Goal: Transaction & Acquisition: Purchase product/service

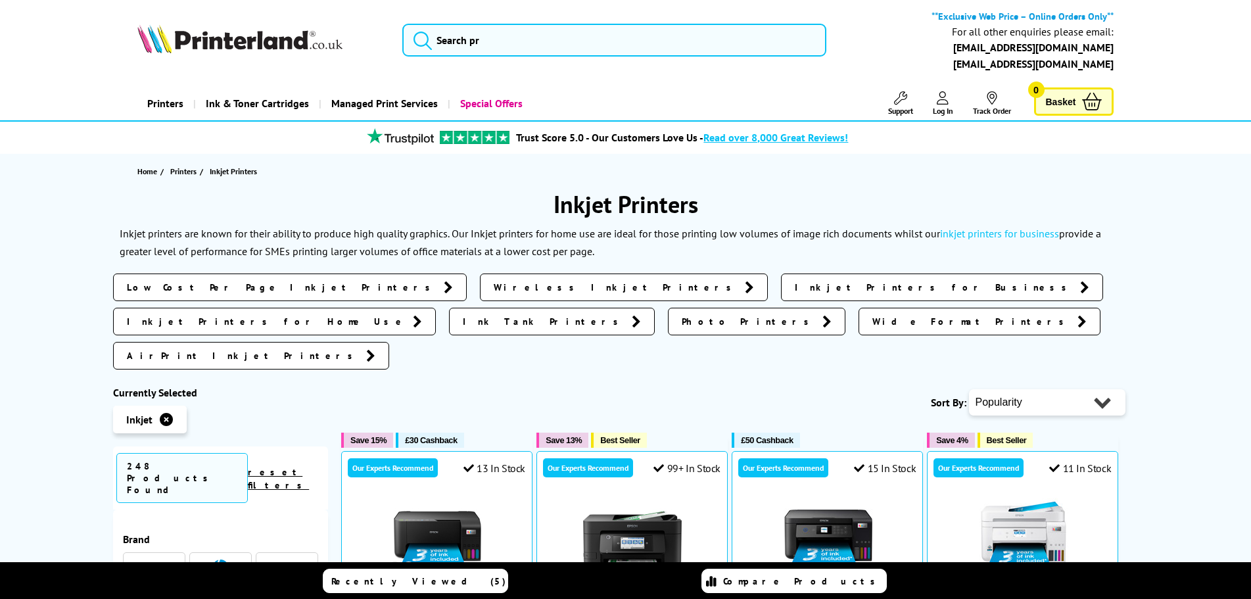
click at [1016, 389] on select "Popularity Rating Price - Low to High Price - High to Low Running Costs - Low t…" at bounding box center [1047, 402] width 157 height 26
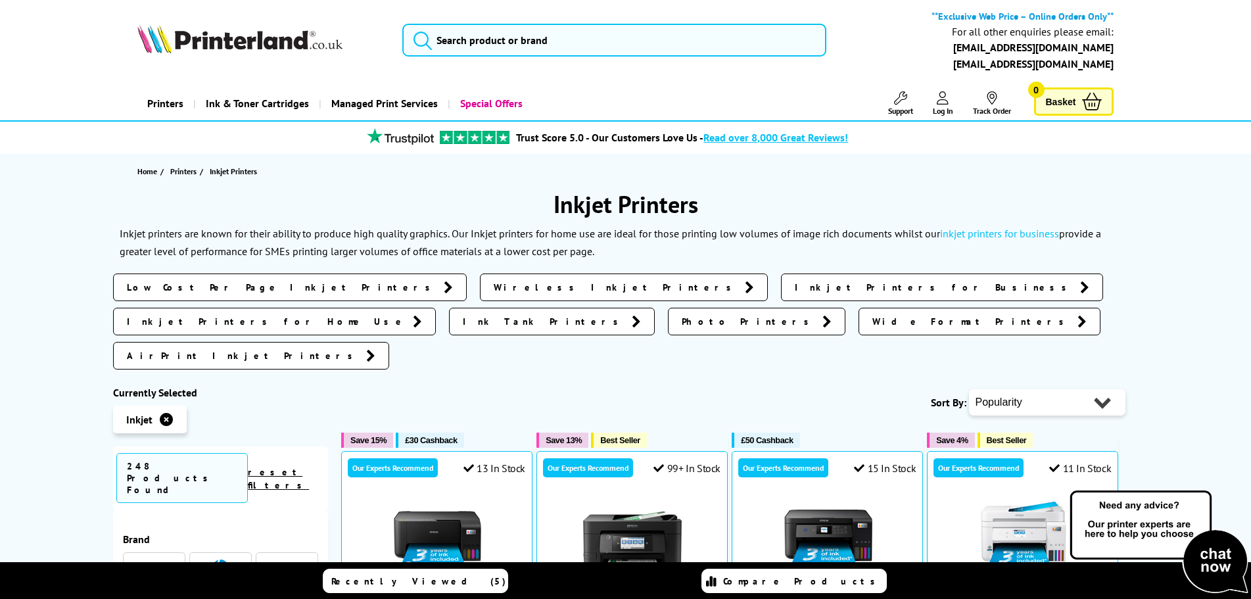
select select "Price Ascending"
click at [969, 389] on select "Popularity Rating Price - Low to High Price - High to Low Running Costs - Low t…" at bounding box center [1047, 402] width 157 height 26
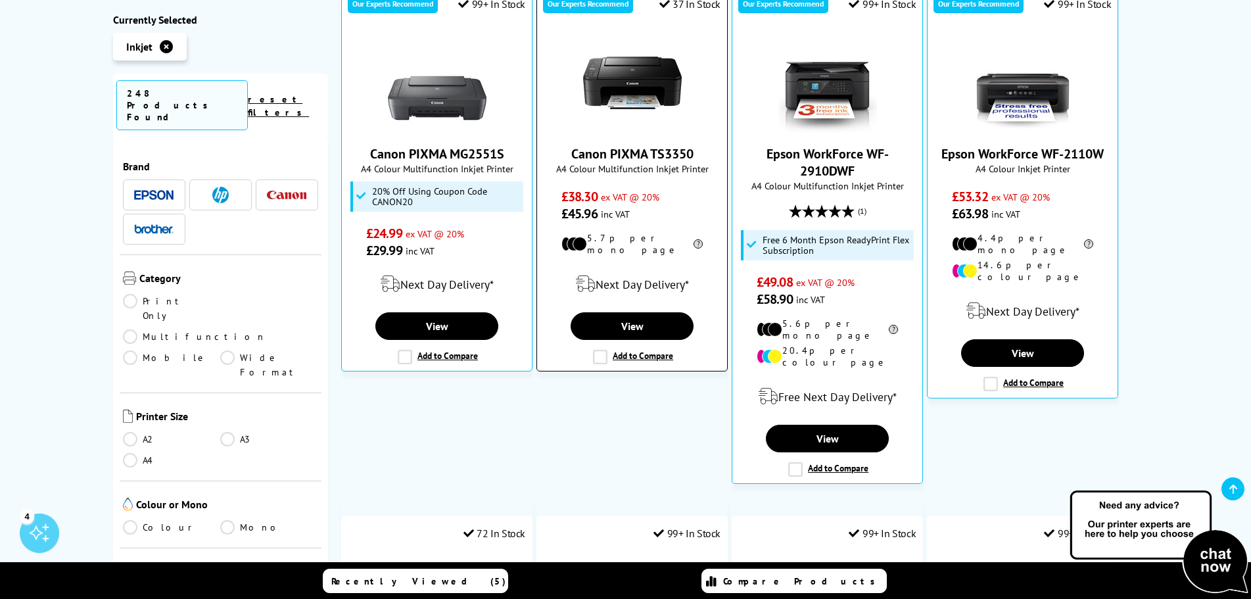
scroll to position [460, 0]
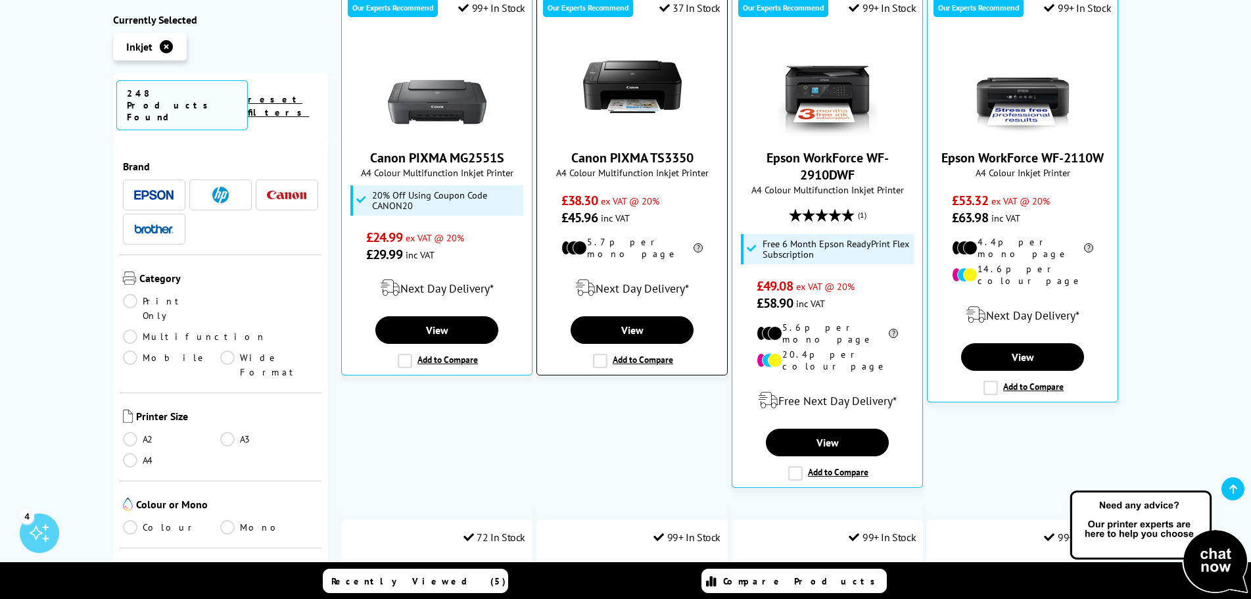
click at [625, 149] on link "Canon PIXMA TS3350" at bounding box center [632, 157] width 122 height 17
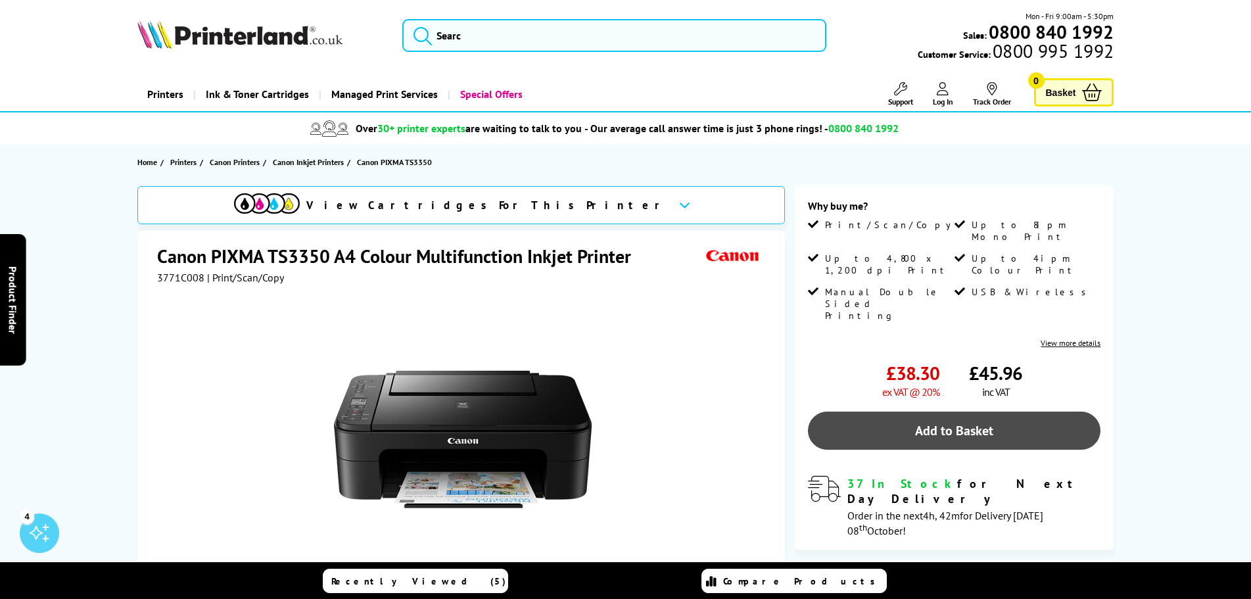
click at [919, 412] on link "Add to Basket" at bounding box center [954, 431] width 293 height 38
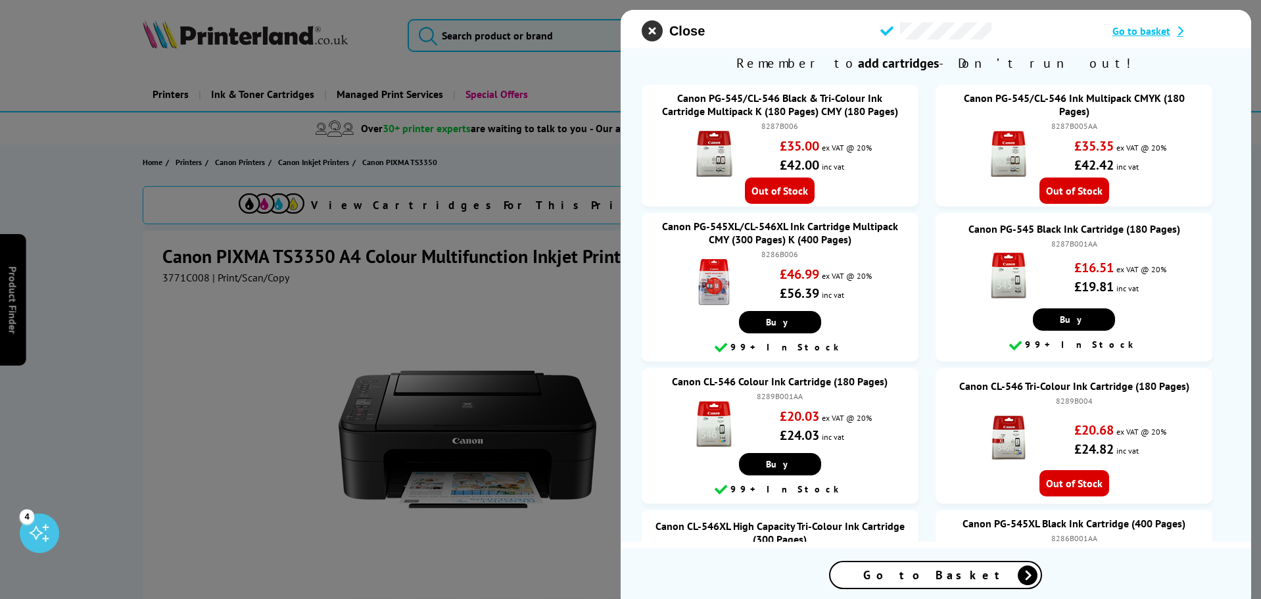
click at [644, 28] on icon "close modal" at bounding box center [652, 30] width 21 height 21
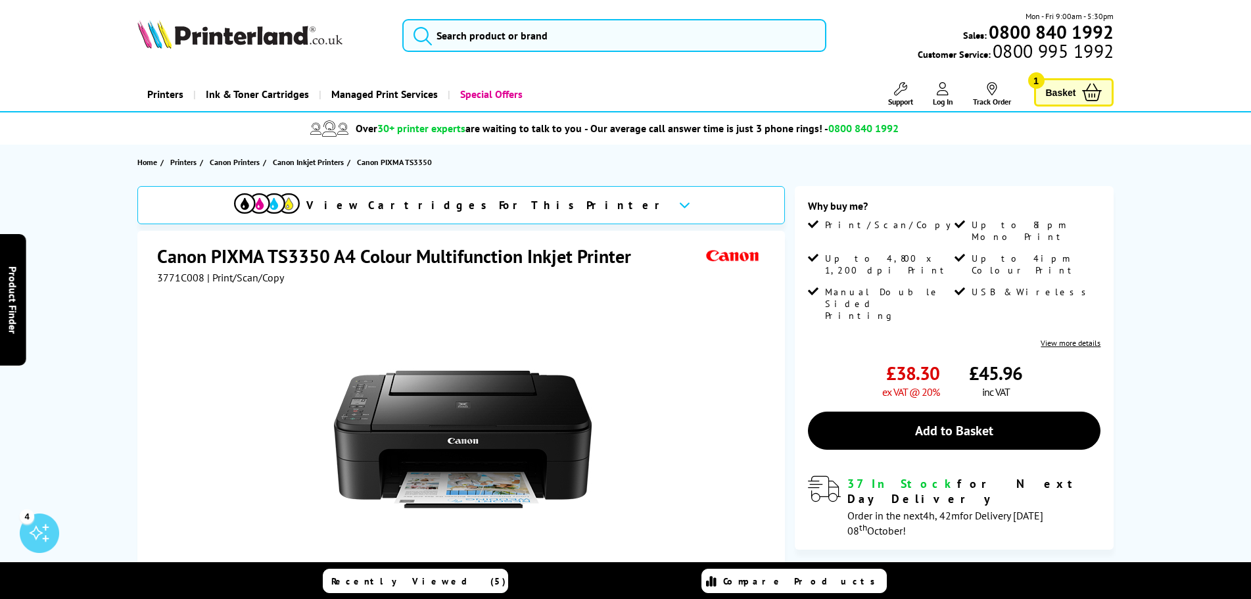
click at [1057, 88] on span "Basket" at bounding box center [1061, 93] width 30 height 18
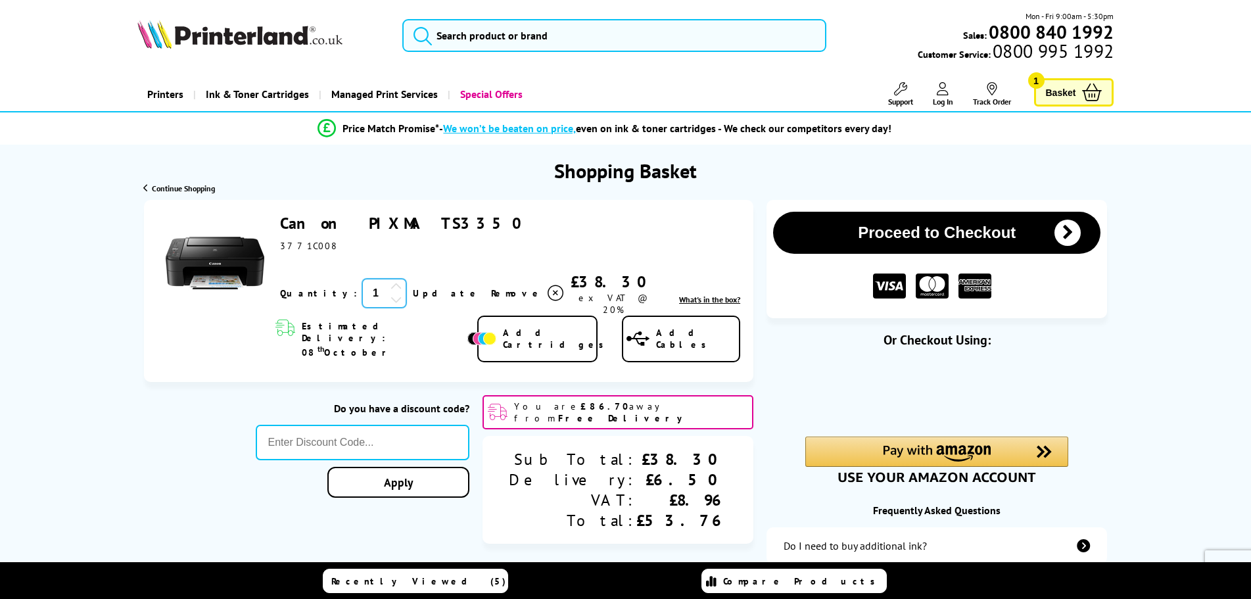
click at [362, 293] on input "1" at bounding box center [384, 293] width 44 height 29
type input "10"
click at [413, 287] on link "Update" at bounding box center [447, 293] width 68 height 12
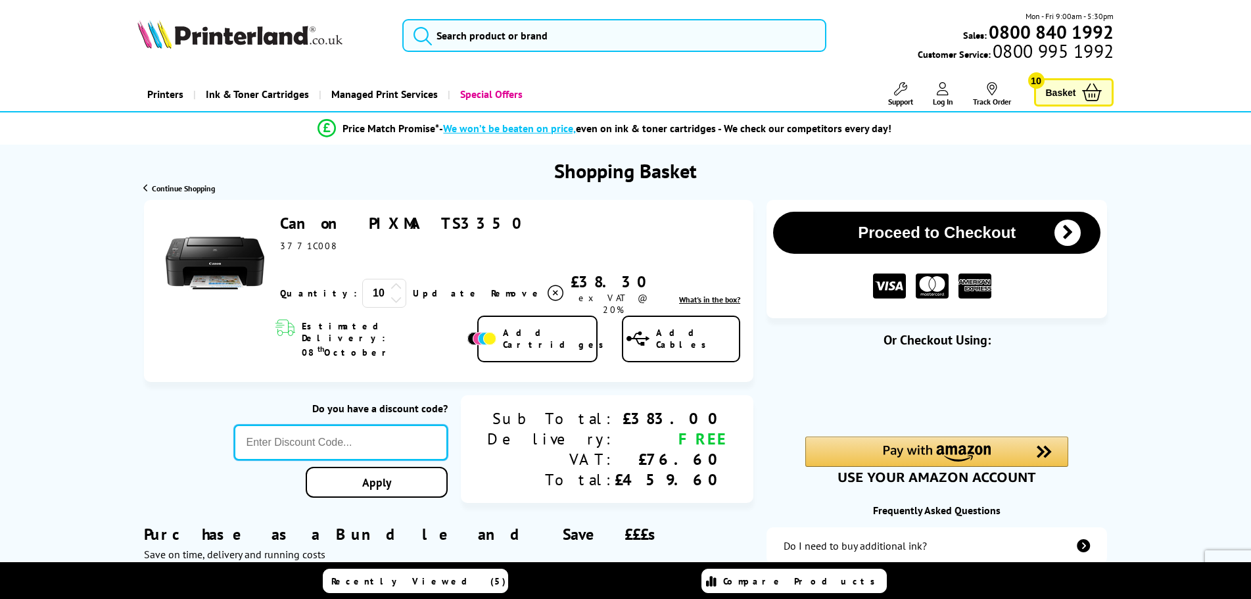
click at [383, 427] on input "text" at bounding box center [341, 443] width 214 height 36
type input "Canon20"
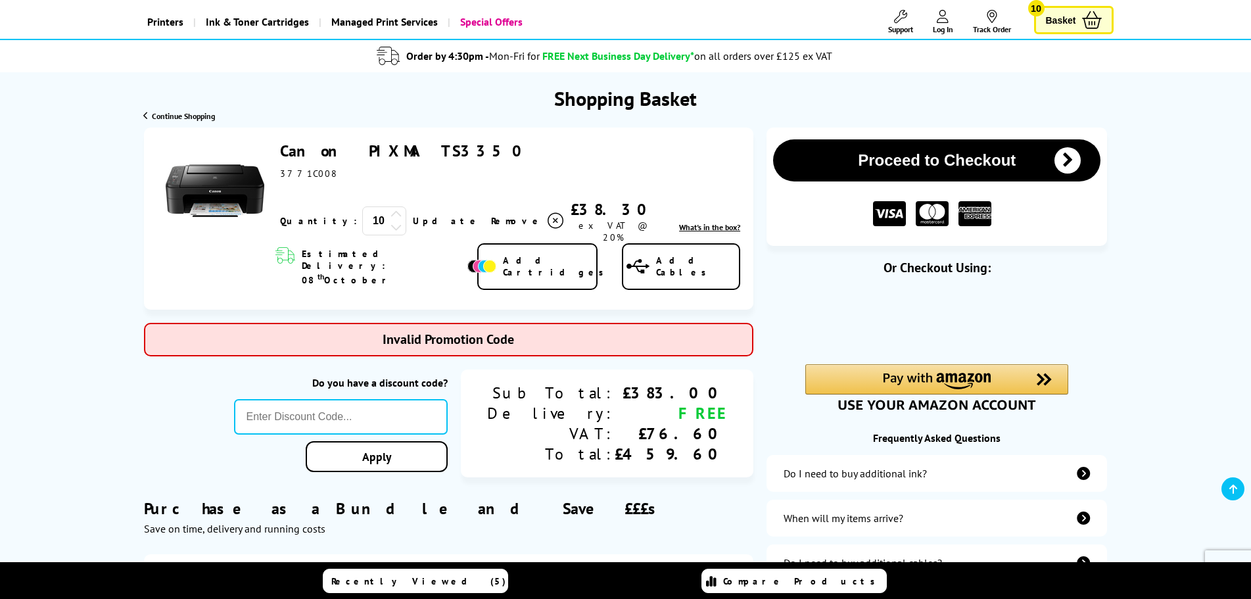
scroll to position [132, 0]
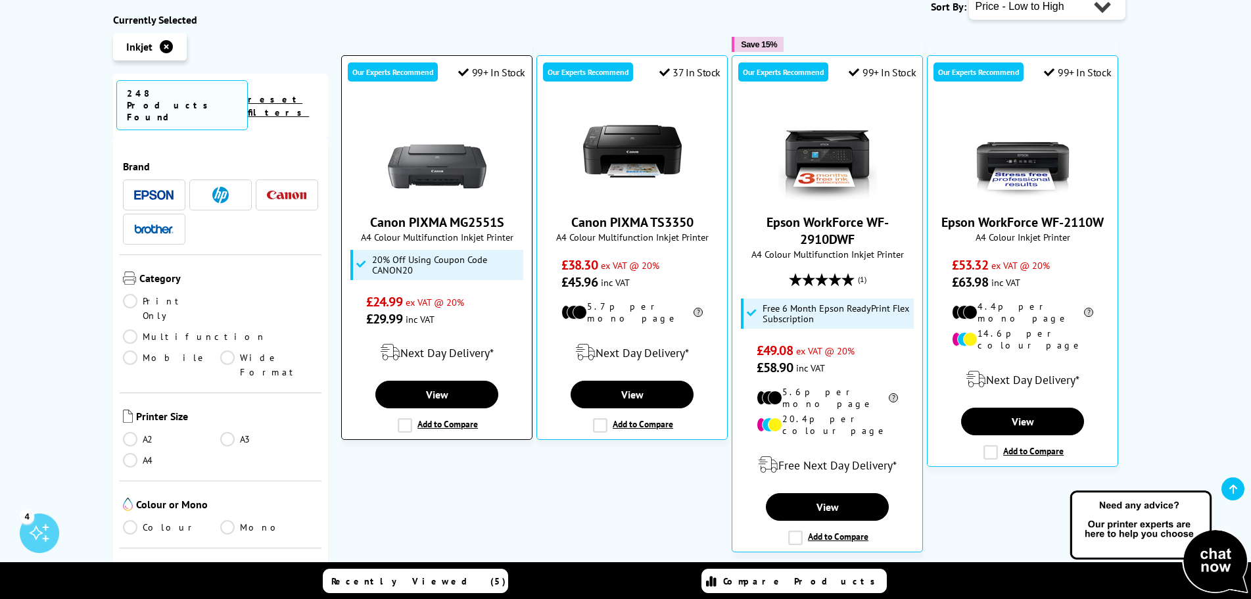
scroll to position [395, 0]
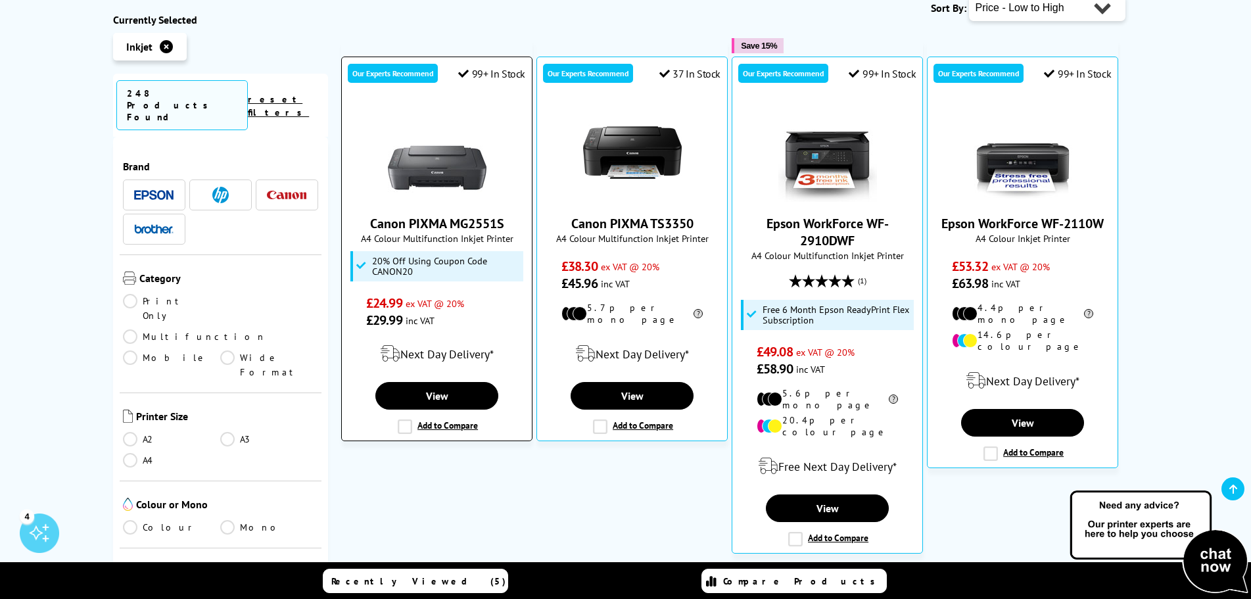
click at [499, 215] on link "Canon PIXMA MG2551S" at bounding box center [437, 223] width 134 height 17
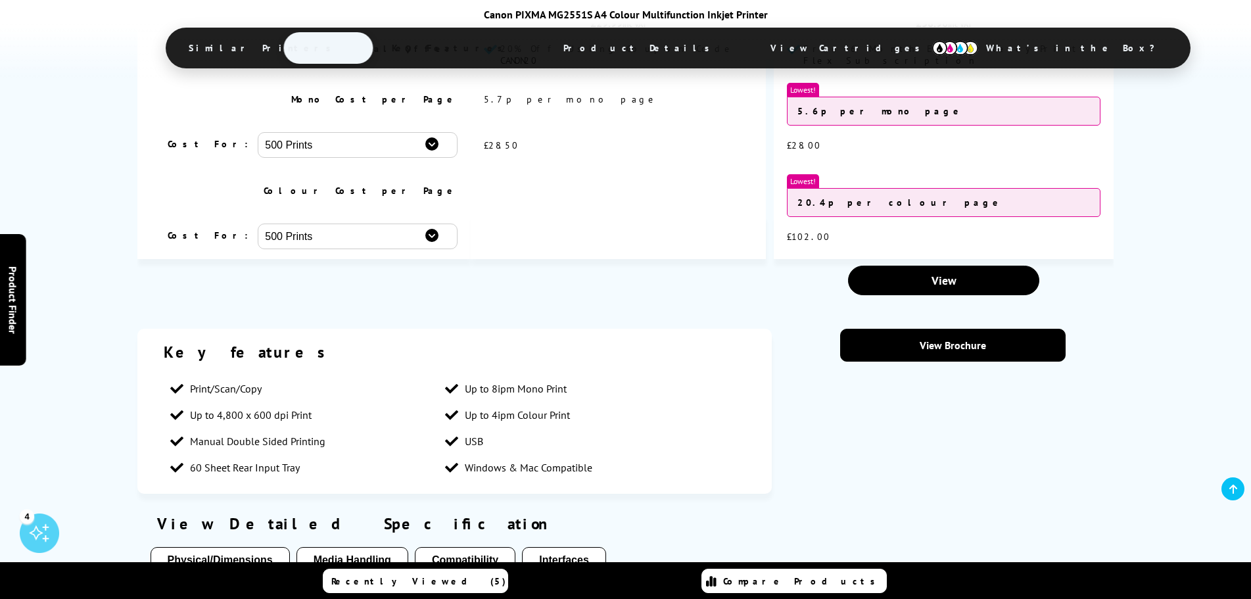
scroll to position [1447, 0]
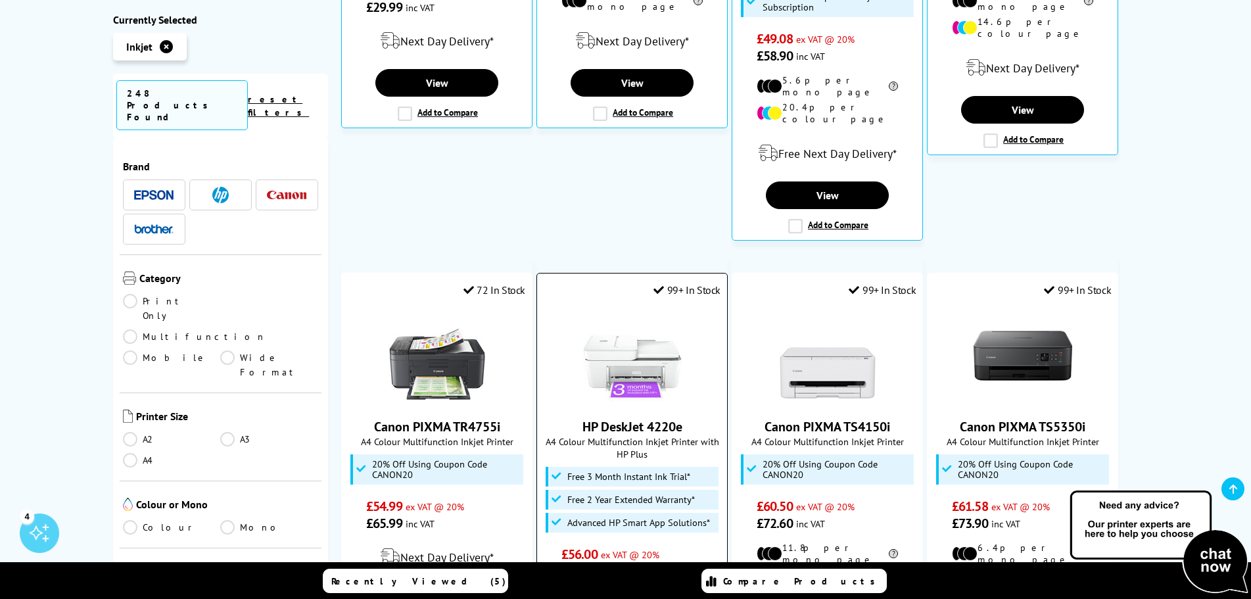
scroll to position [395, 0]
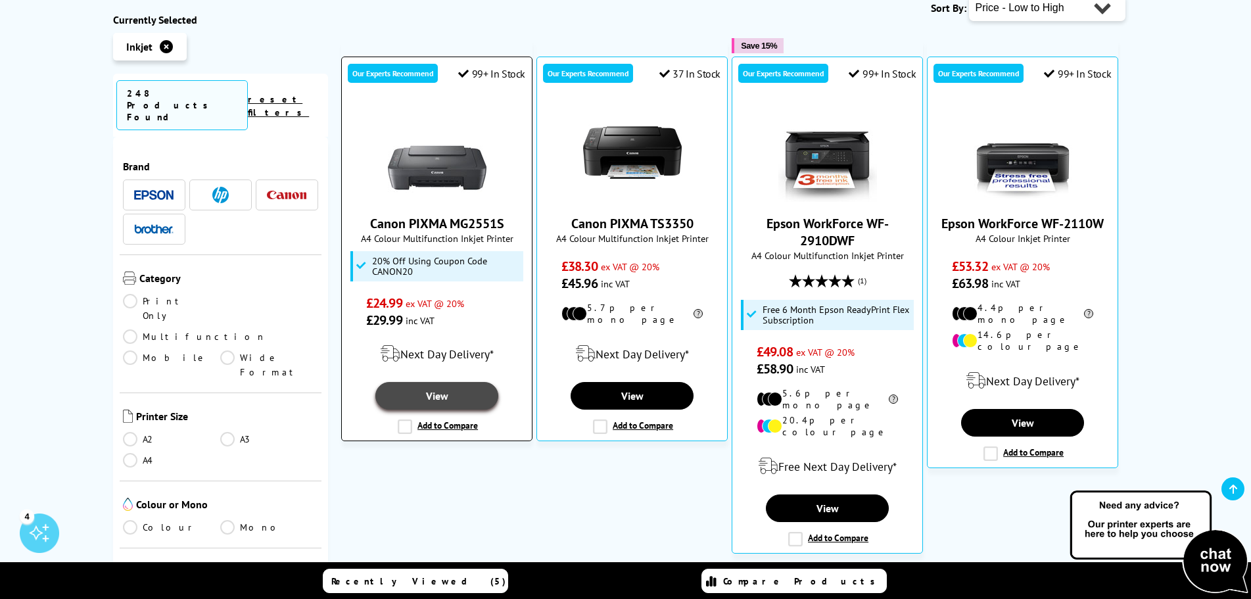
click at [468, 382] on link "View" at bounding box center [436, 396] width 122 height 28
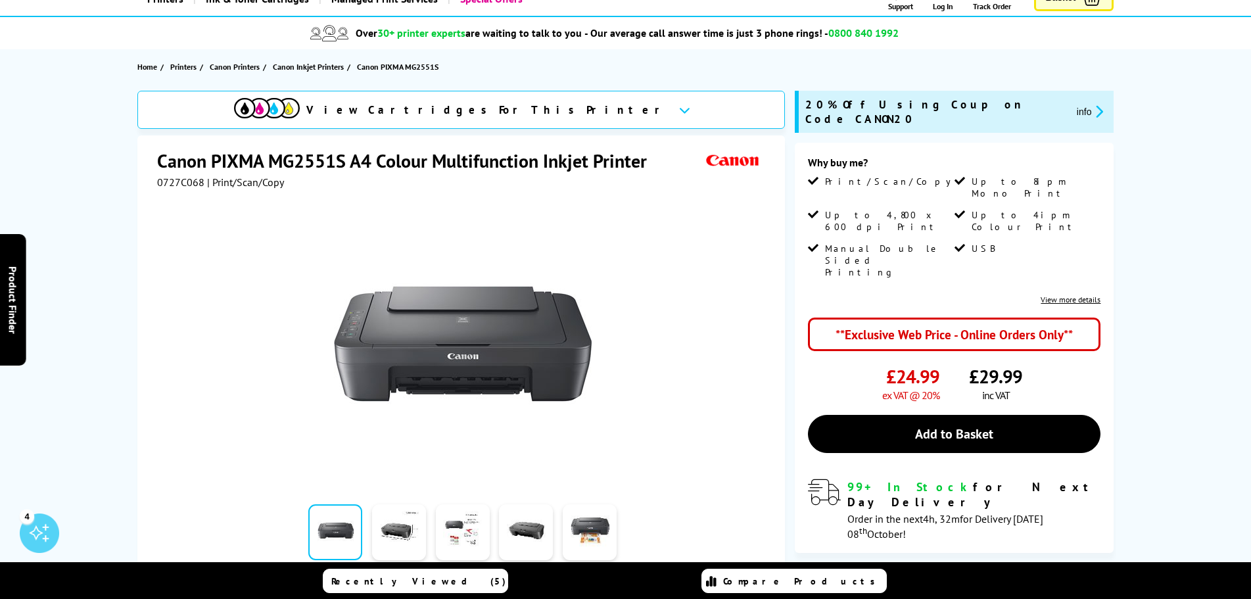
scroll to position [197, 0]
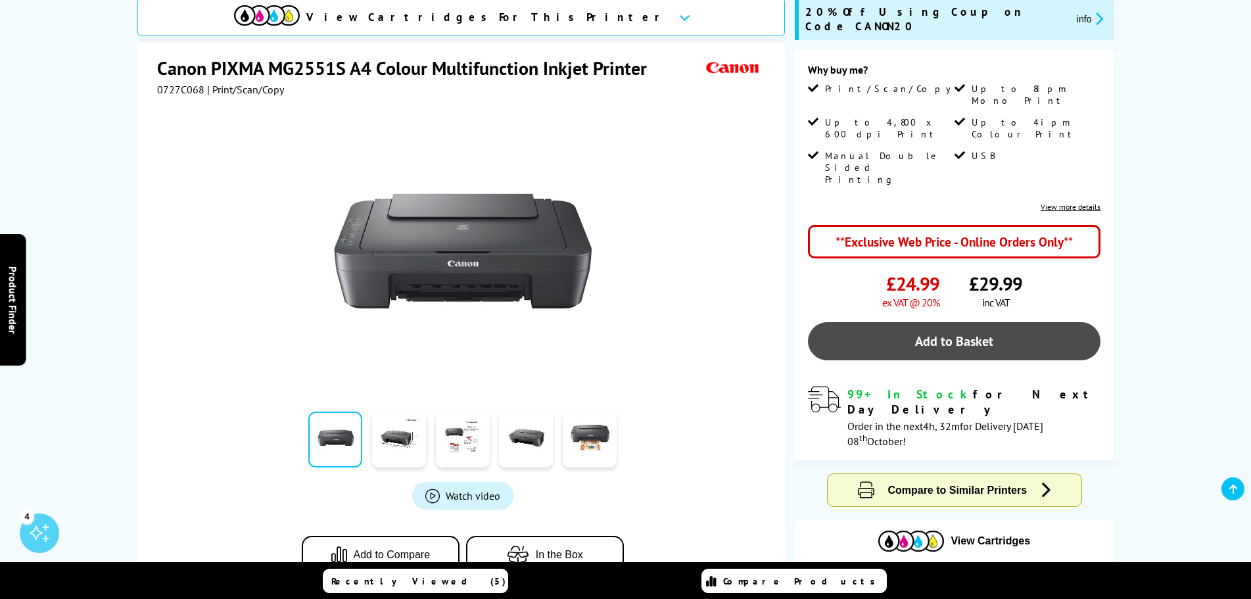
click at [882, 322] on link "Add to Basket" at bounding box center [954, 341] width 293 height 38
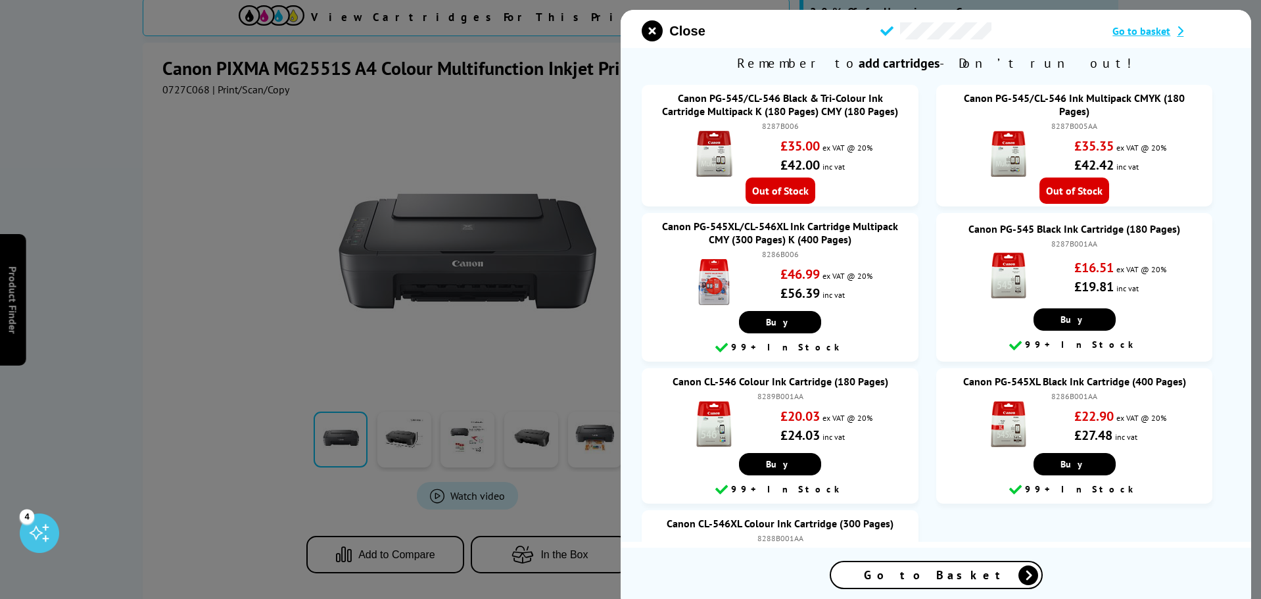
drag, startPoint x: 647, startPoint y: 33, endPoint x: 508, endPoint y: 0, distance: 142.6
click at [646, 32] on icon "close modal" at bounding box center [652, 30] width 21 height 21
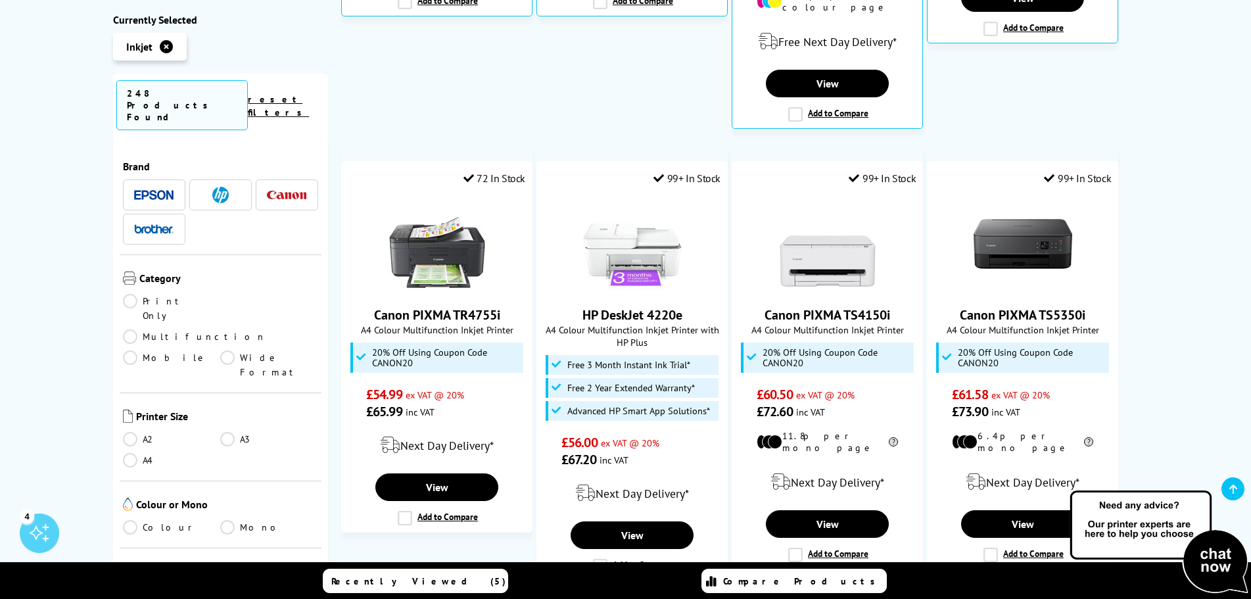
scroll to position [855, 0]
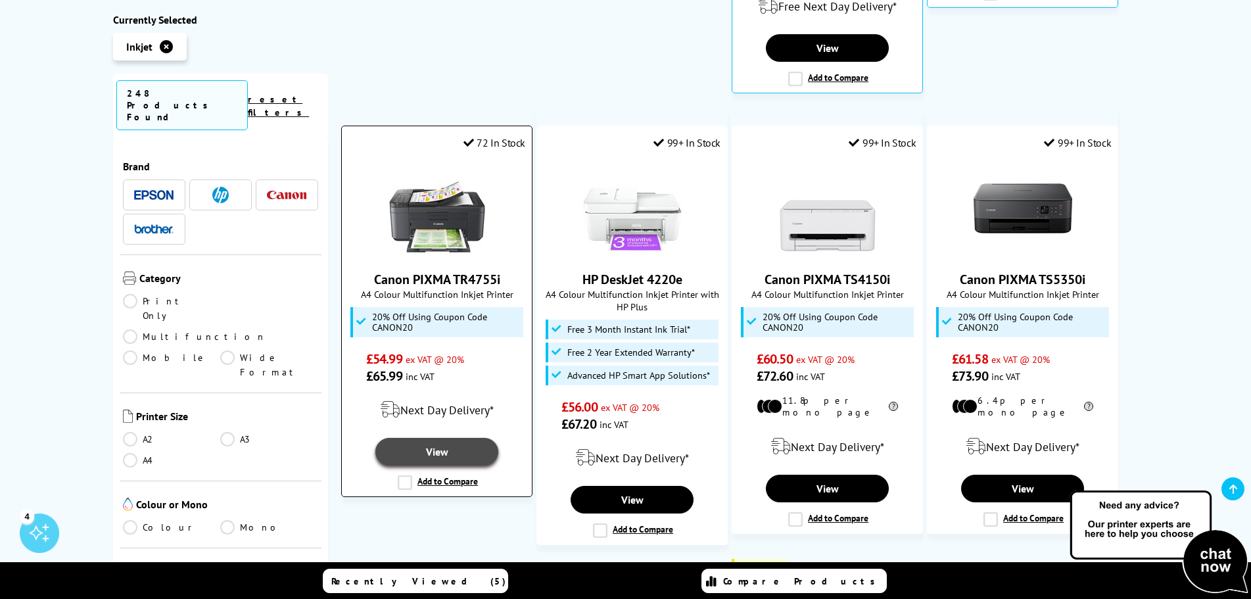
click at [426, 438] on link "View" at bounding box center [436, 452] width 122 height 28
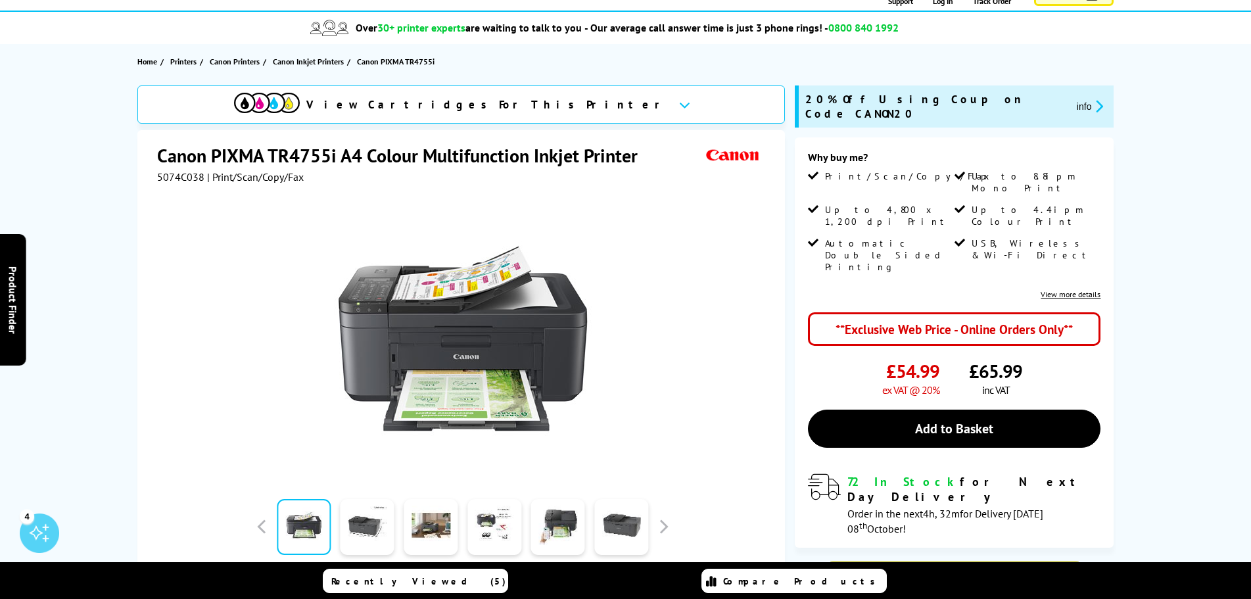
scroll to position [263, 0]
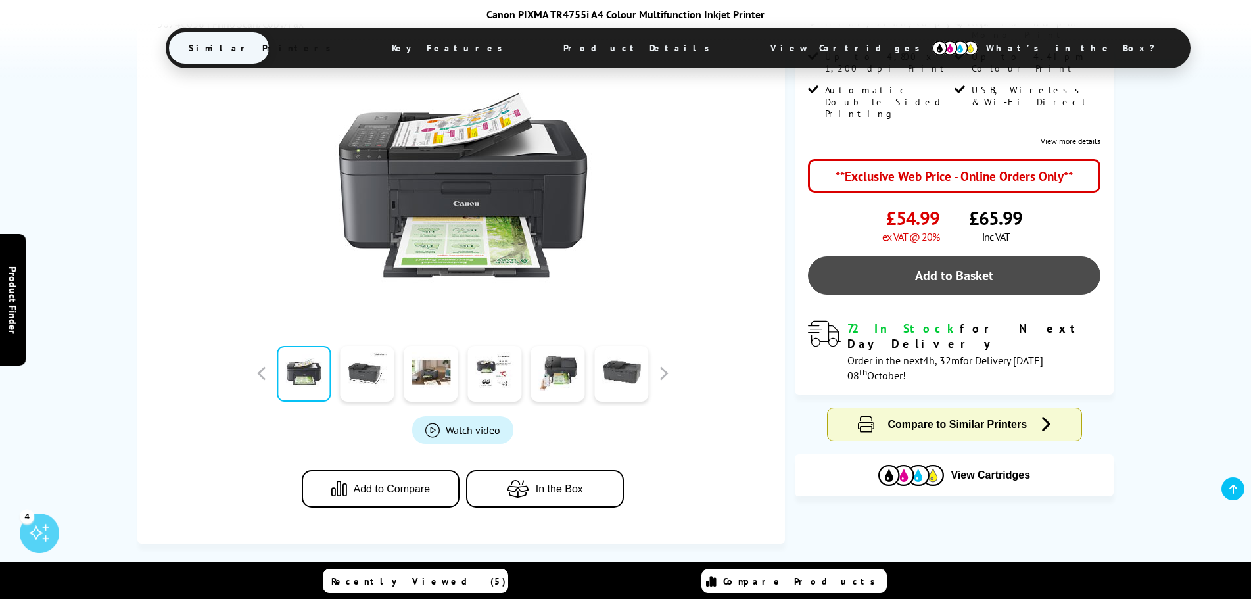
click at [918, 256] on link "Add to Basket" at bounding box center [954, 275] width 293 height 38
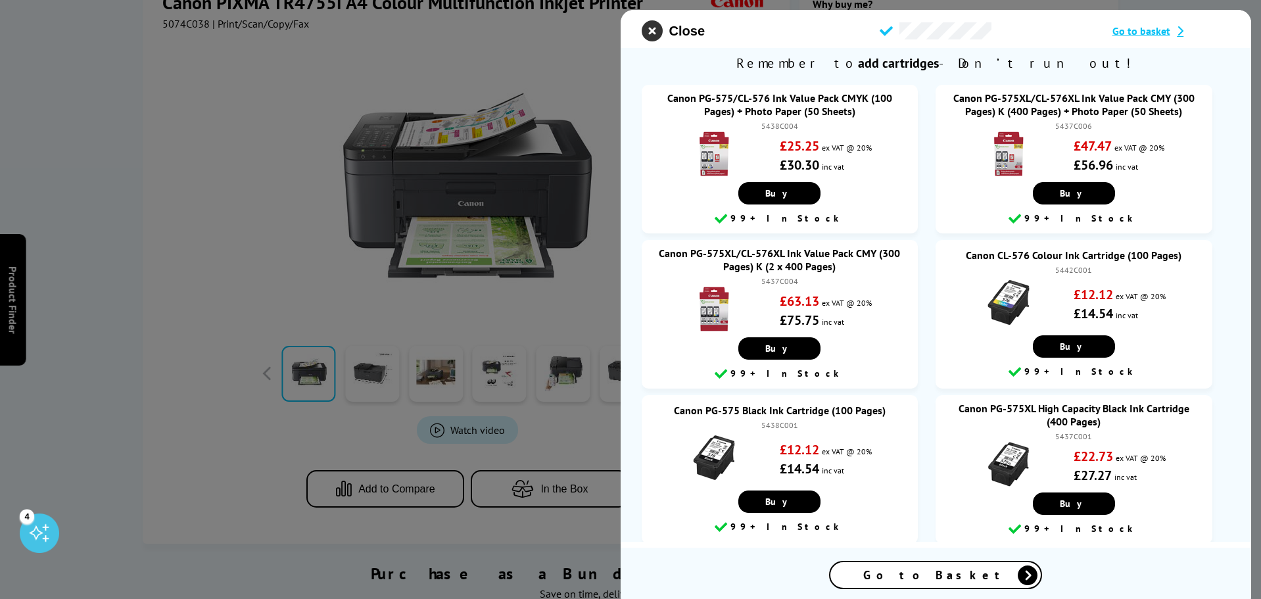
click at [660, 31] on icon "close modal" at bounding box center [652, 30] width 21 height 21
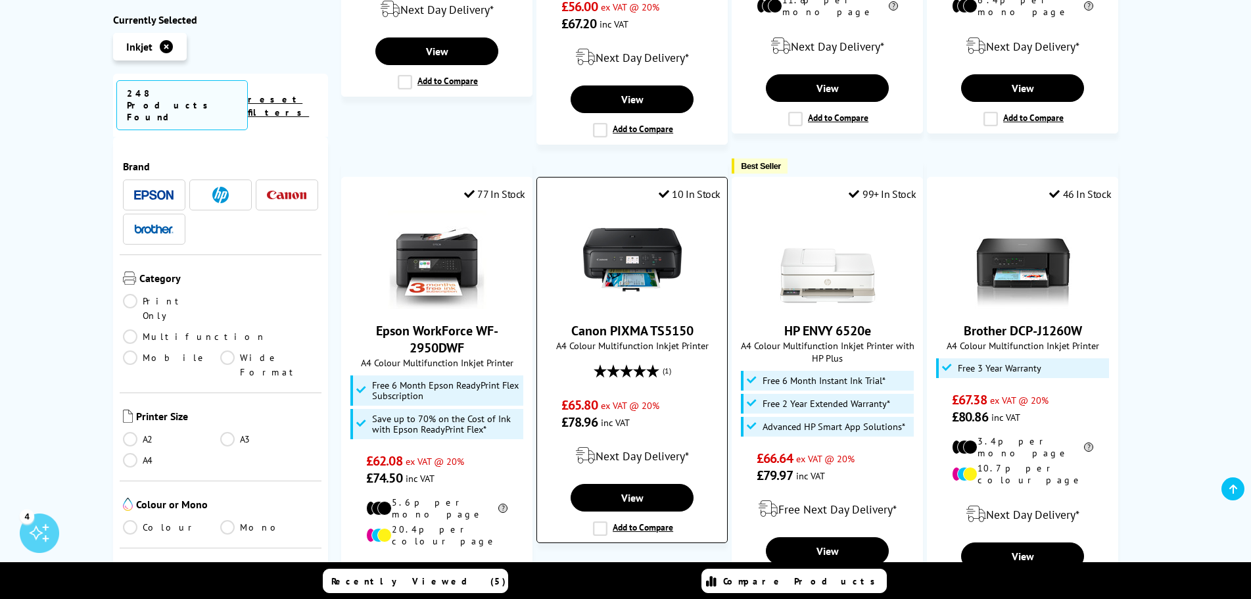
scroll to position [1315, 0]
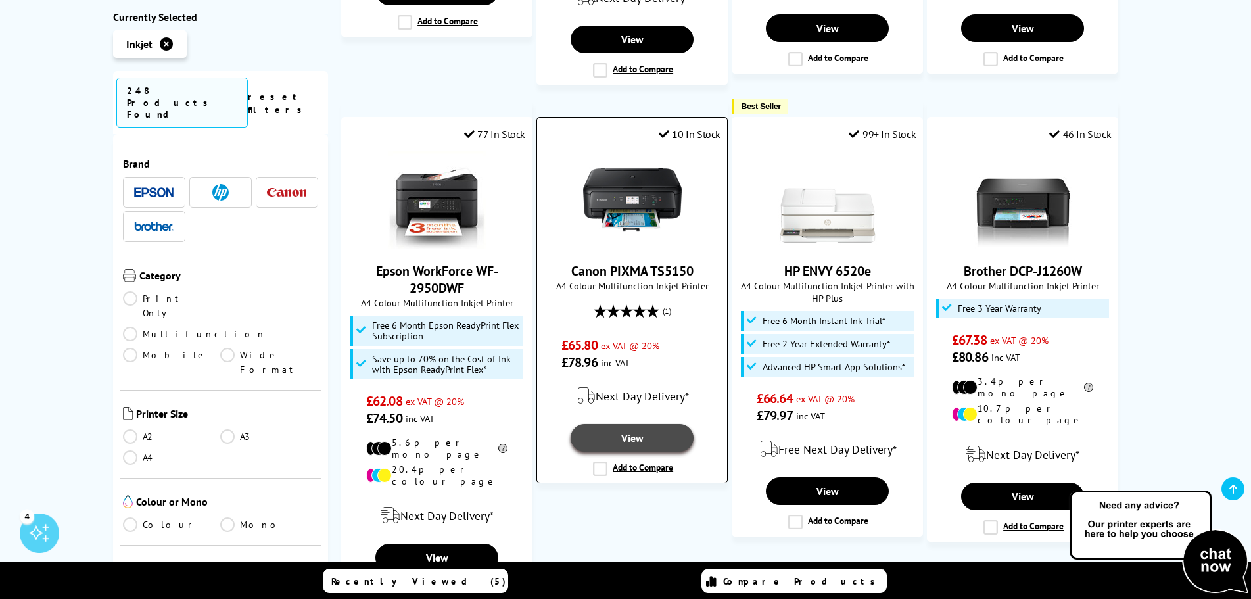
click at [641, 424] on link "View" at bounding box center [632, 438] width 122 height 28
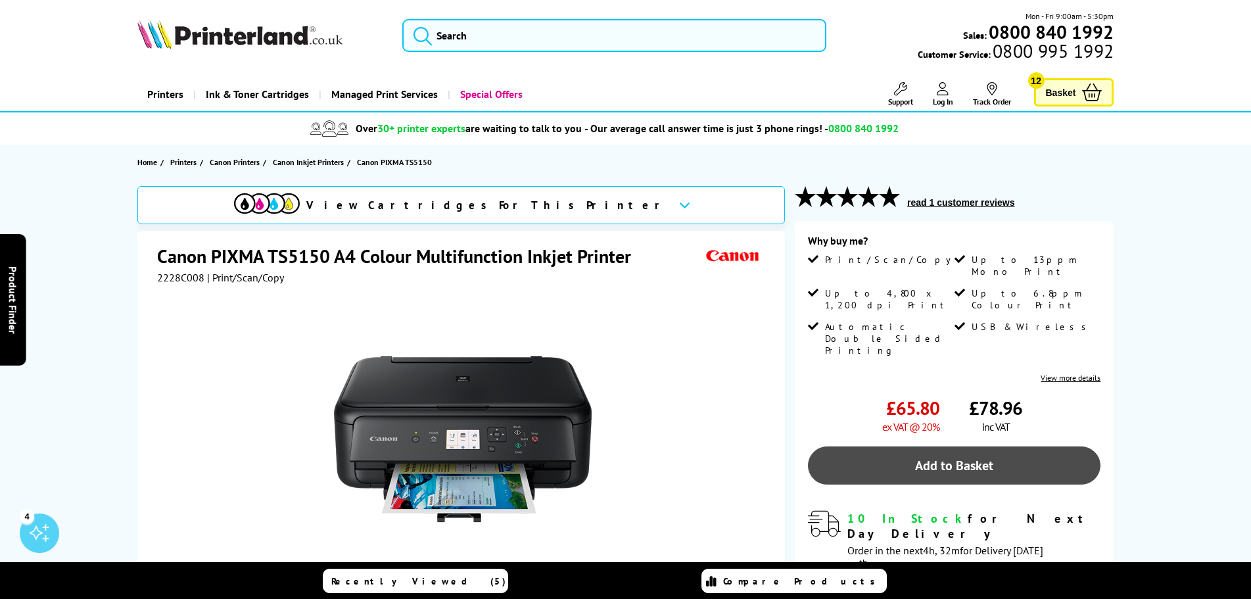
click at [907, 447] on link "Add to Basket" at bounding box center [954, 466] width 293 height 38
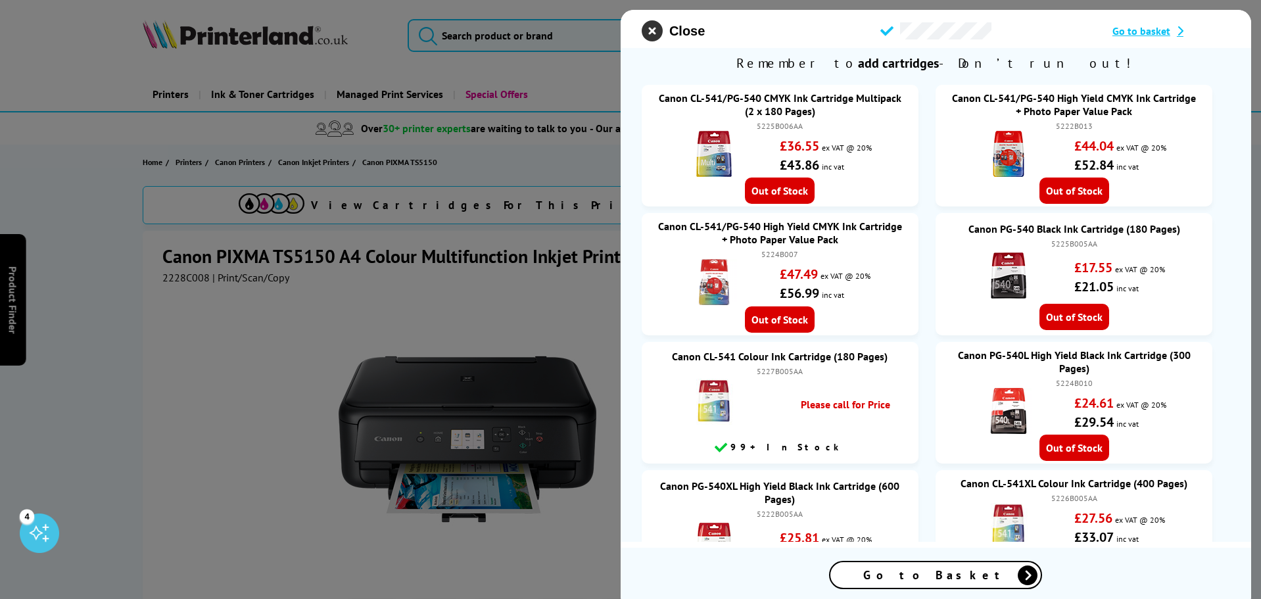
click at [652, 36] on icon "close modal" at bounding box center [652, 30] width 21 height 21
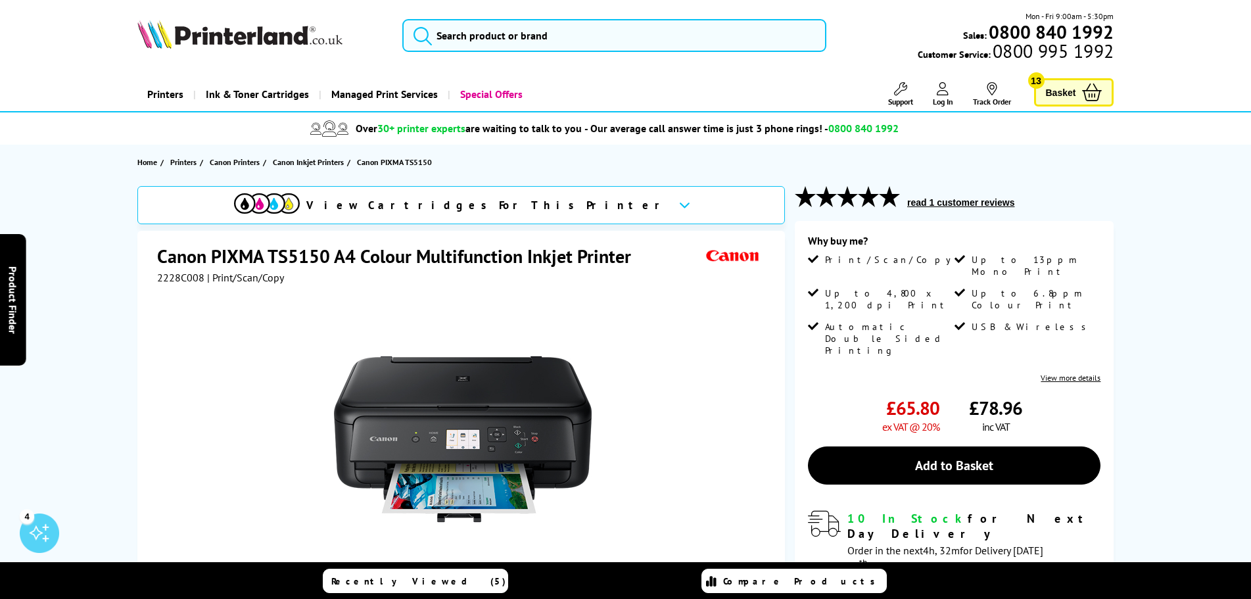
click at [1087, 97] on icon at bounding box center [1092, 93] width 20 height 18
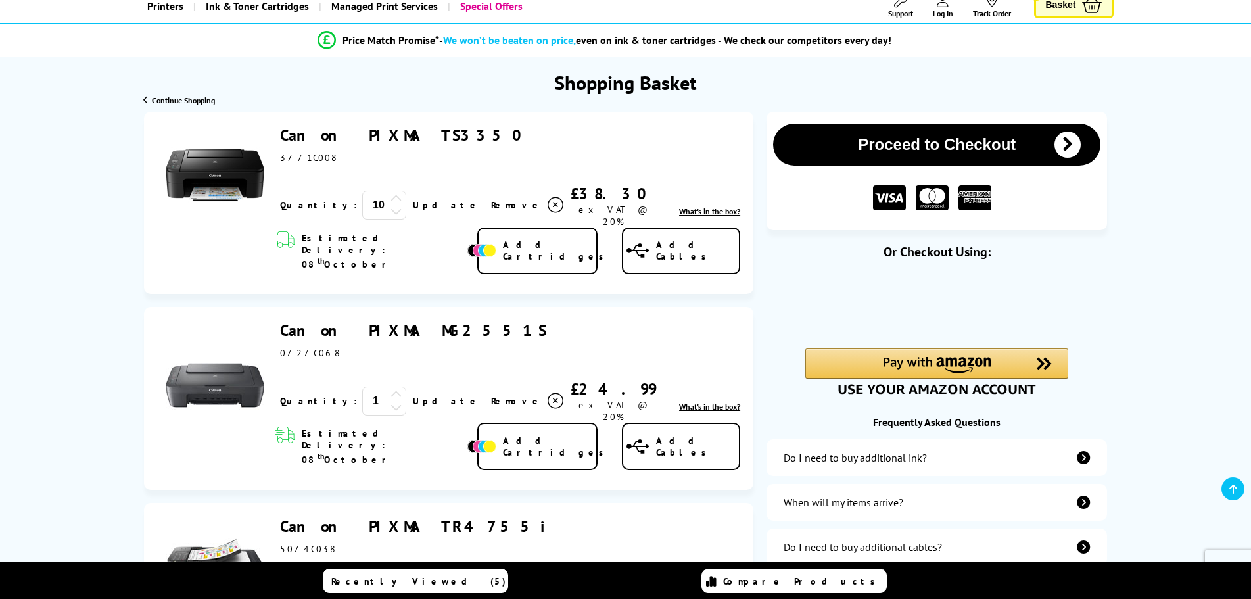
scroll to position [197, 0]
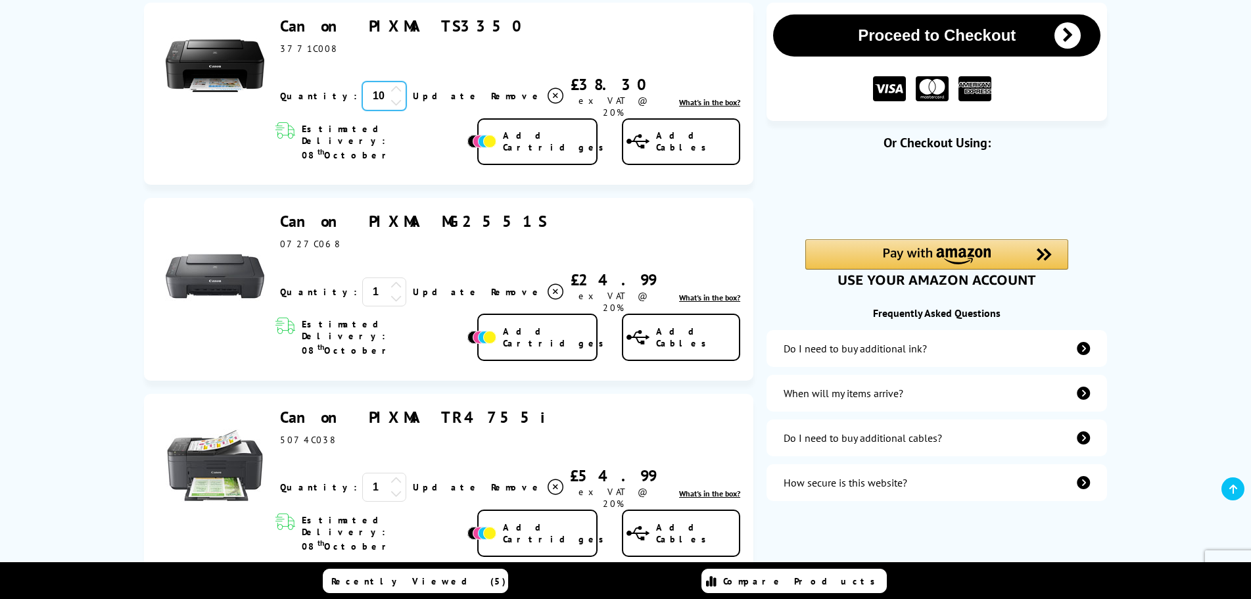
drag, startPoint x: 344, startPoint y: 95, endPoint x: 307, endPoint y: 91, distance: 37.1
click at [307, 91] on div "Quantity: 10" at bounding box center [343, 96] width 126 height 29
type input "5"
click at [413, 91] on link "Update" at bounding box center [447, 96] width 68 height 12
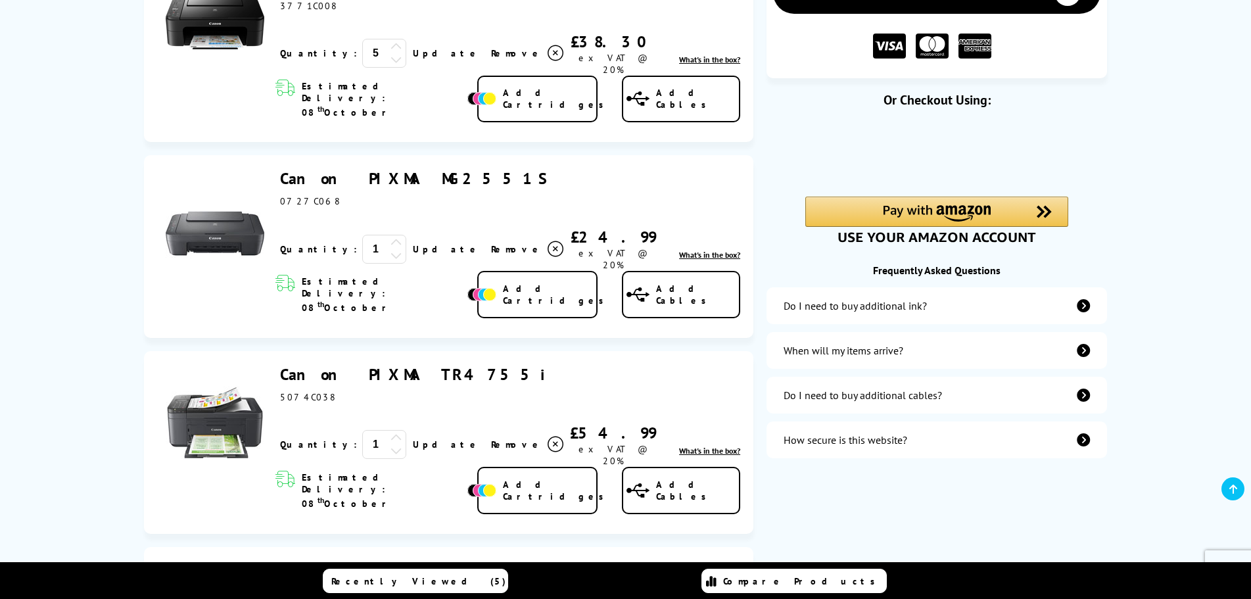
scroll to position [263, 0]
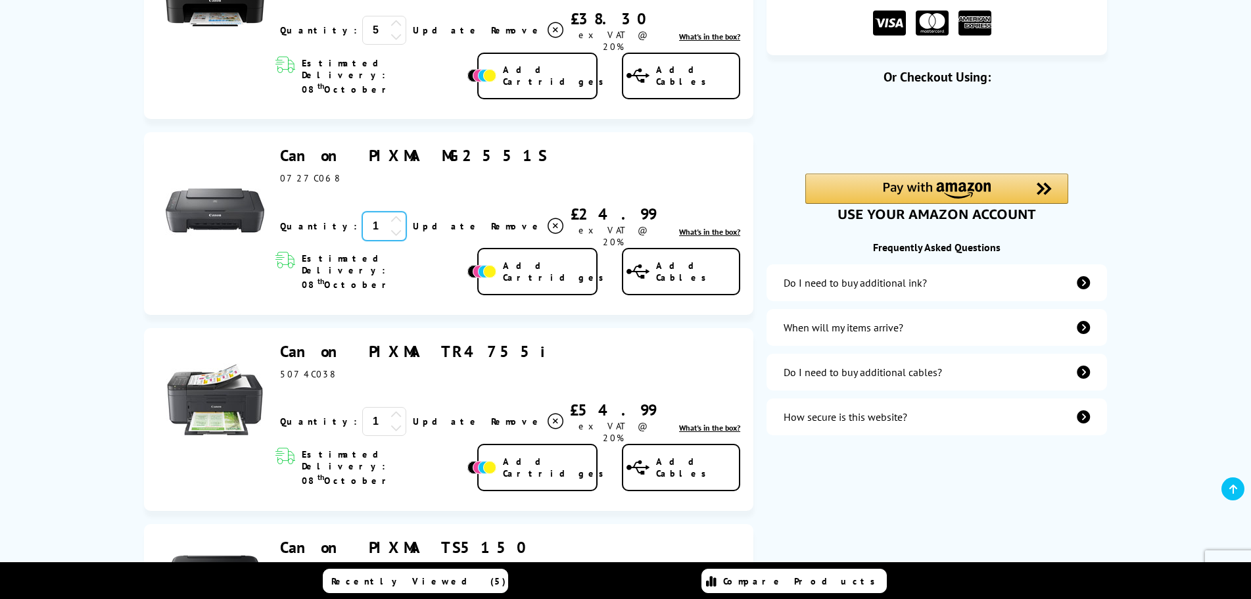
drag, startPoint x: 333, startPoint y: 194, endPoint x: 352, endPoint y: 204, distance: 21.5
click at [362, 212] on div "1" at bounding box center [384, 226] width 44 height 29
type input "2"
drag, startPoint x: 341, startPoint y: 375, endPoint x: 324, endPoint y: 379, distance: 18.1
click at [362, 407] on input "1" at bounding box center [384, 421] width 44 height 29
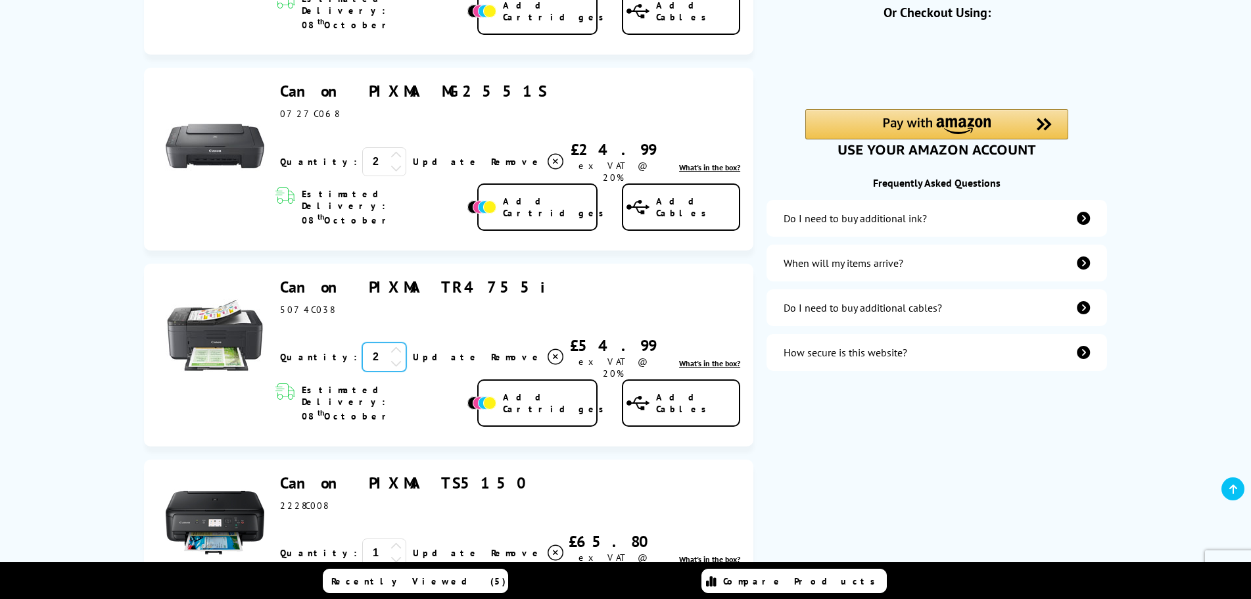
scroll to position [395, 0]
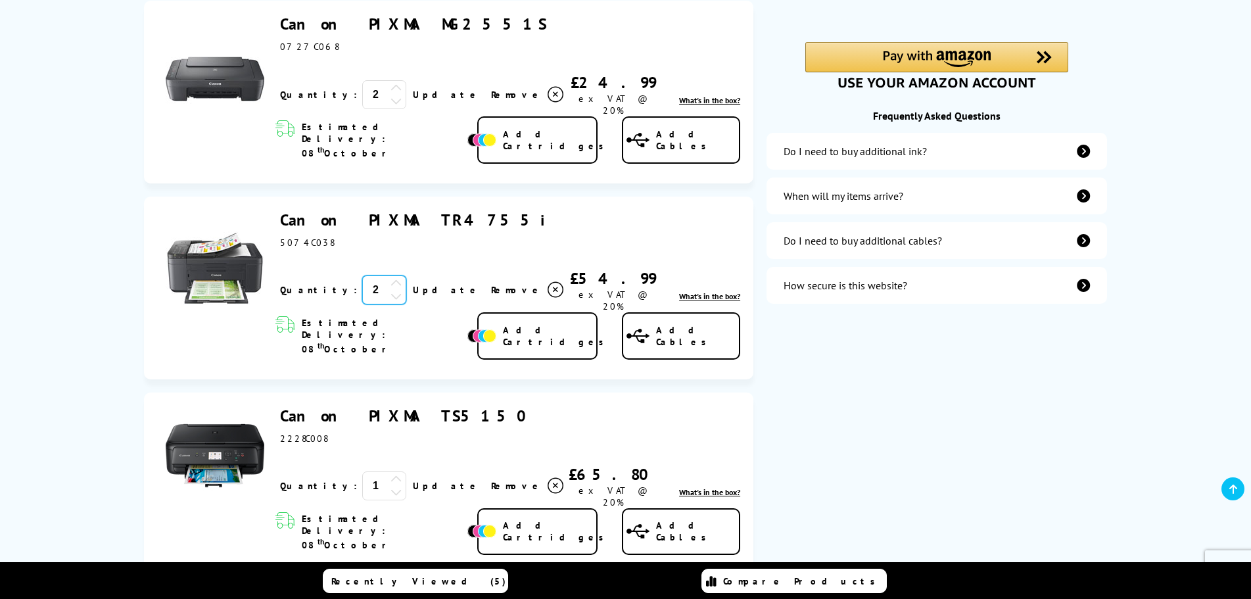
type input "2"
drag, startPoint x: 343, startPoint y: 409, endPoint x: 289, endPoint y: 418, distance: 55.2
click at [289, 471] on div "Quantity: 1" at bounding box center [343, 485] width 126 height 29
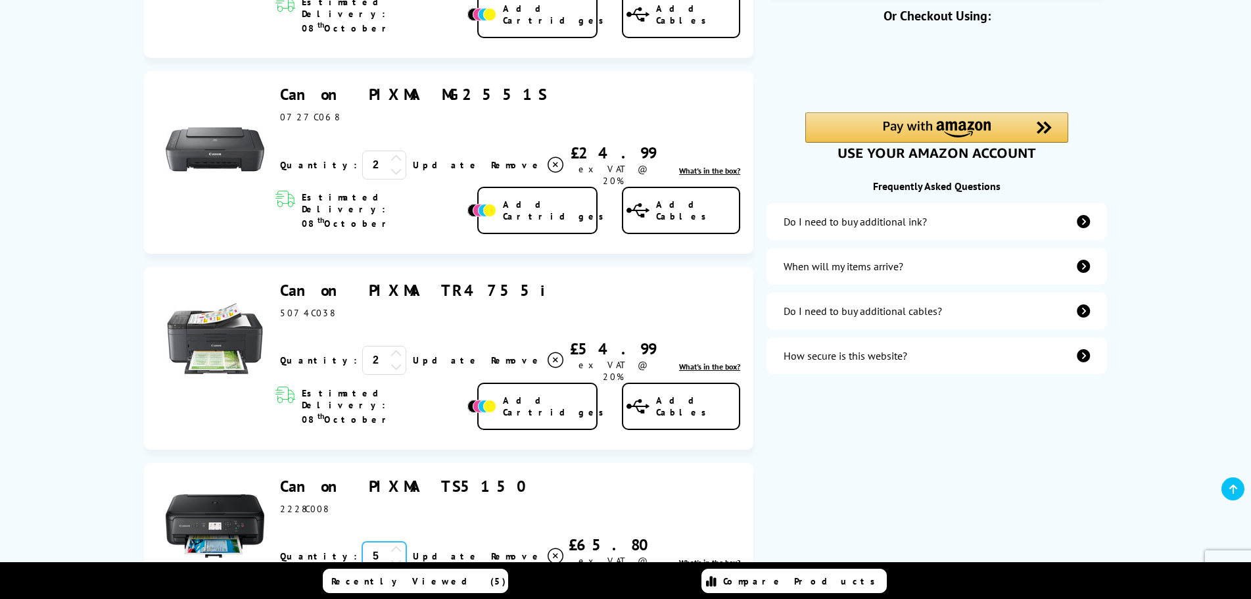
scroll to position [197, 0]
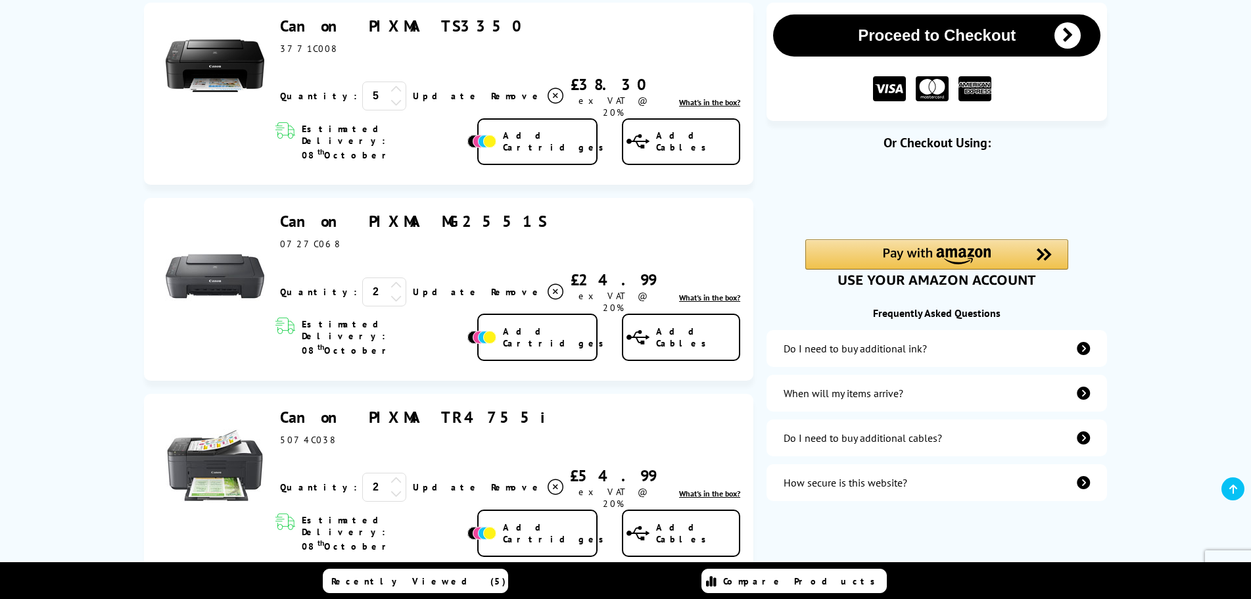
type input "5"
drag, startPoint x: 334, startPoint y: 266, endPoint x: 308, endPoint y: 269, distance: 26.4
click at [308, 278] on div "Quantity: 2" at bounding box center [343, 292] width 126 height 29
type input "3"
drag, startPoint x: 343, startPoint y: 437, endPoint x: 299, endPoint y: 440, distance: 44.8
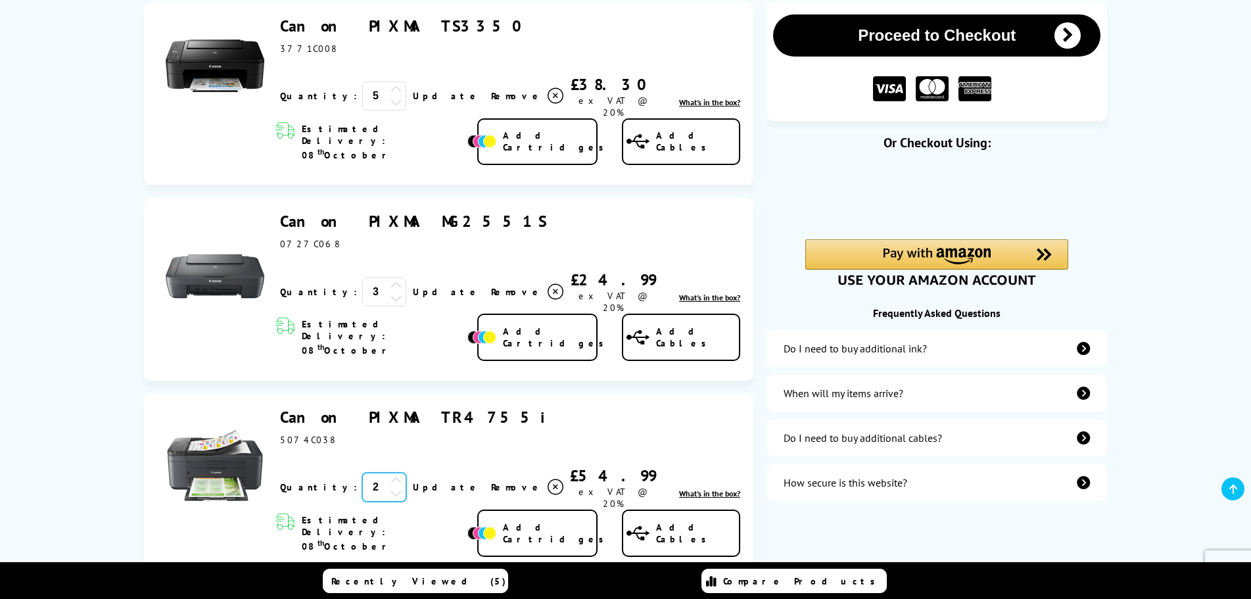
click at [299, 473] on div "Quantity: 2" at bounding box center [343, 487] width 126 height 29
type input "3"
click at [413, 481] on link "Update" at bounding box center [447, 487] width 68 height 12
drag, startPoint x: 341, startPoint y: 266, endPoint x: 282, endPoint y: 273, distance: 58.9
click at [282, 278] on div "Quantity: 1" at bounding box center [343, 292] width 126 height 29
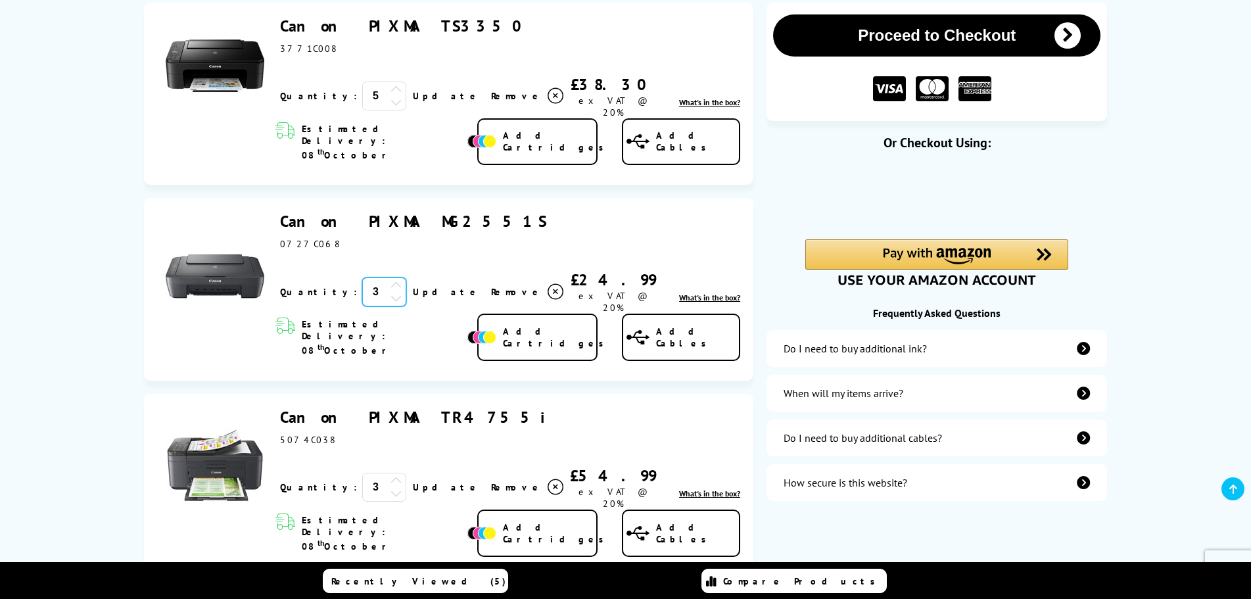
type input "3"
click at [413, 286] on link "Update" at bounding box center [447, 292] width 68 height 12
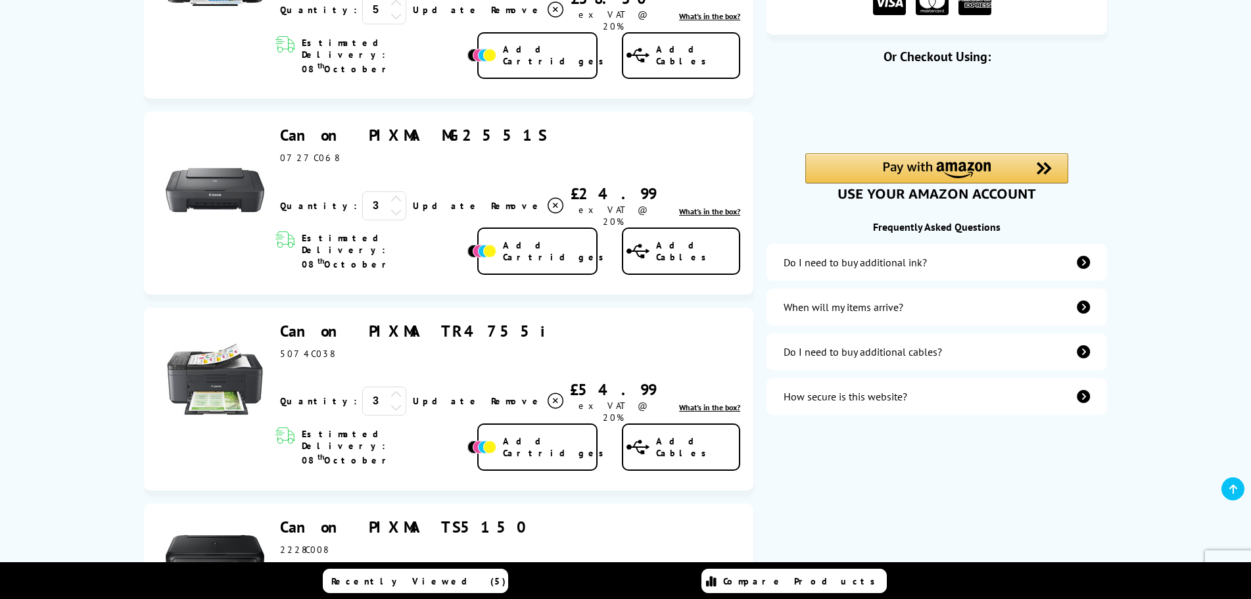
scroll to position [460, 0]
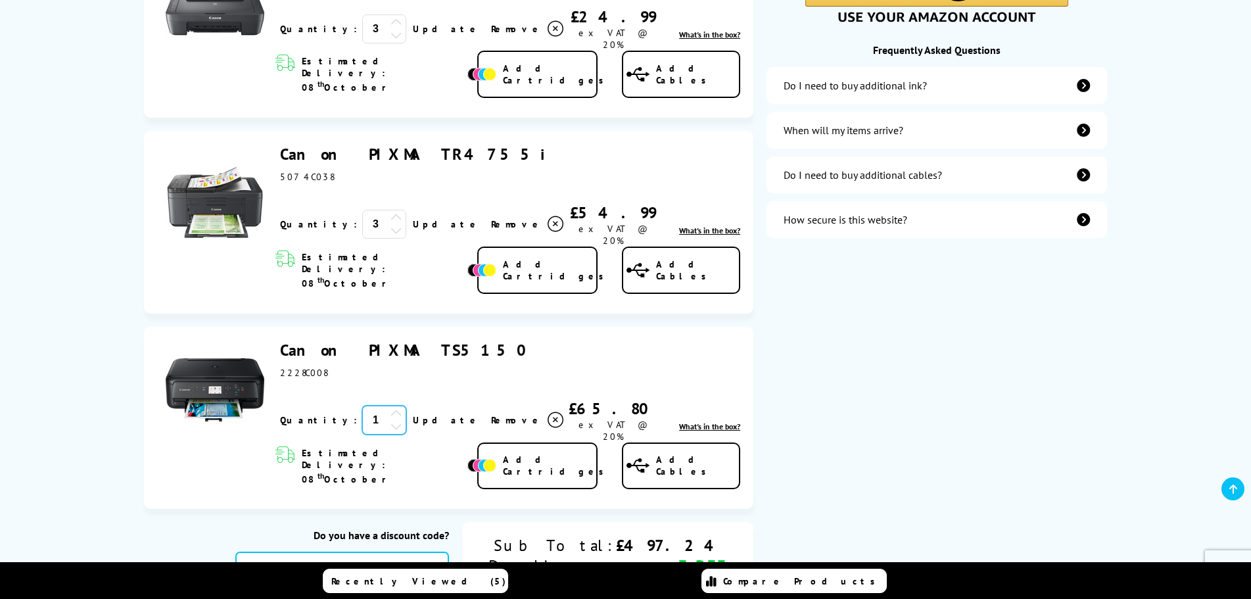
drag, startPoint x: 337, startPoint y: 349, endPoint x: 306, endPoint y: 350, distance: 30.3
click at [306, 406] on div "Quantity: 1" at bounding box center [343, 420] width 126 height 29
type input "5"
click at [406, 410] on div "Update Remove" at bounding box center [485, 420] width 159 height 20
click at [413, 414] on link "Update" at bounding box center [447, 420] width 68 height 12
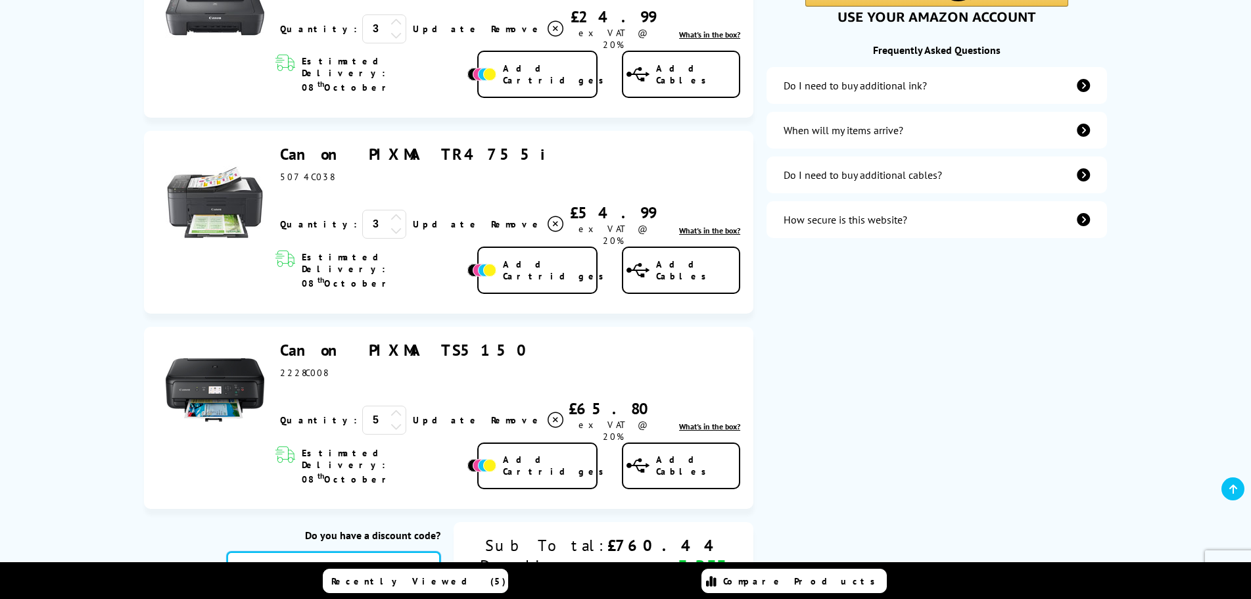
click at [374, 552] on input "text" at bounding box center [334, 570] width 214 height 36
type input "canon20"
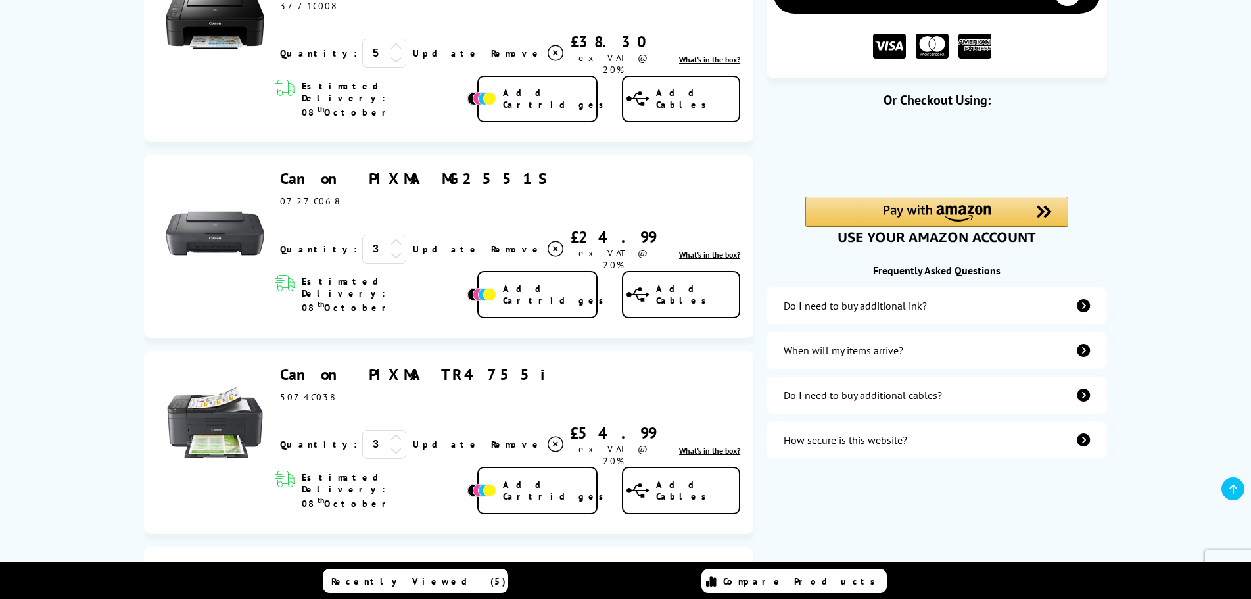
scroll to position [263, 0]
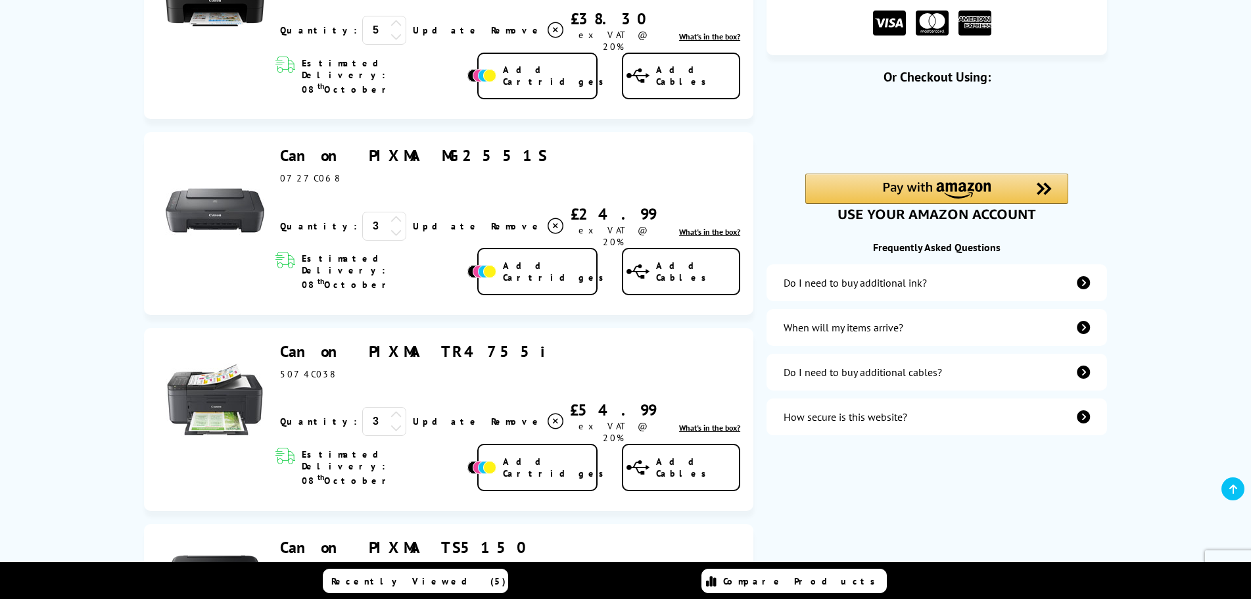
click at [491, 416] on span "Remove" at bounding box center [517, 422] width 52 height 12
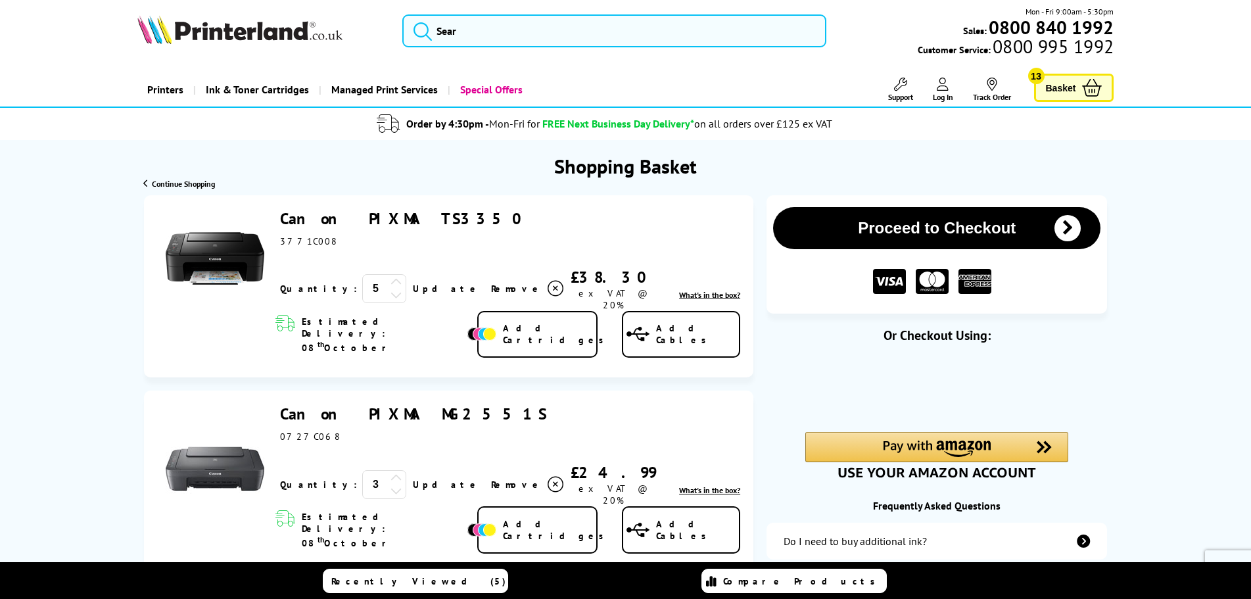
scroll to position [0, 0]
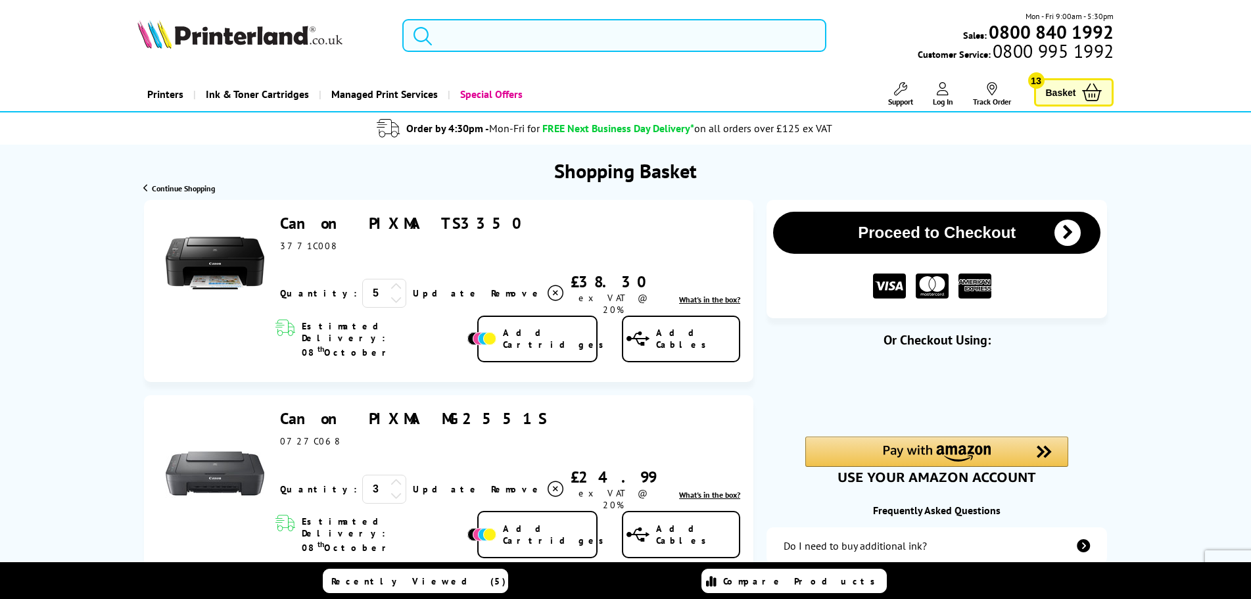
click at [479, 20] on input "search" at bounding box center [614, 35] width 424 height 33
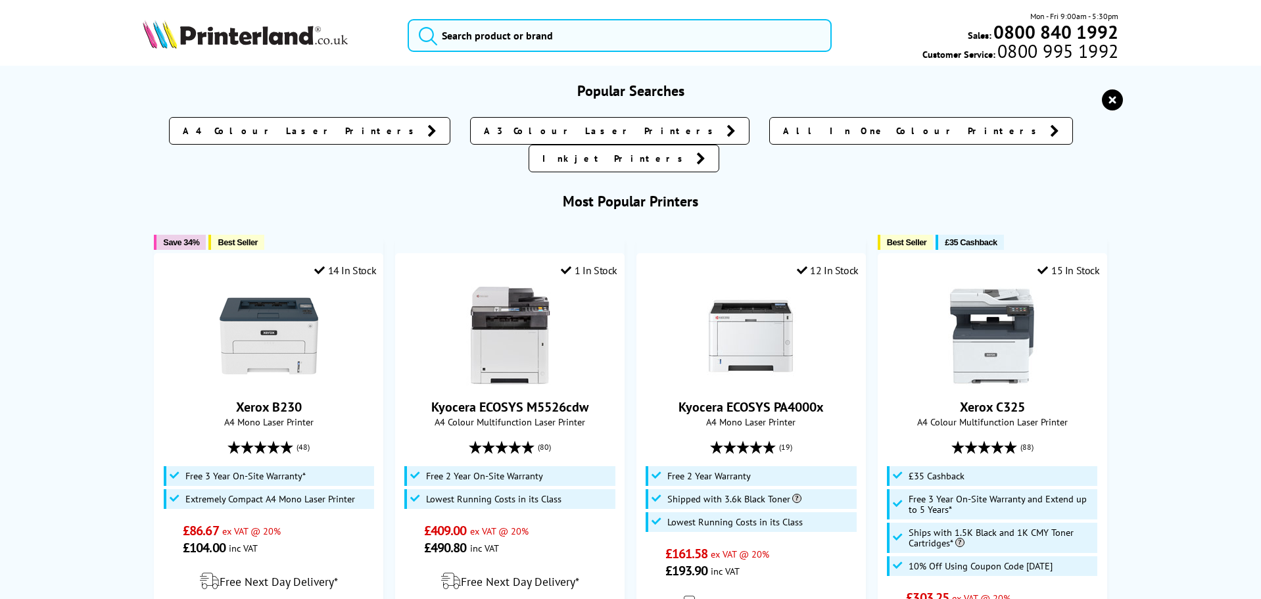
click at [216, 23] on img at bounding box center [245, 34] width 205 height 29
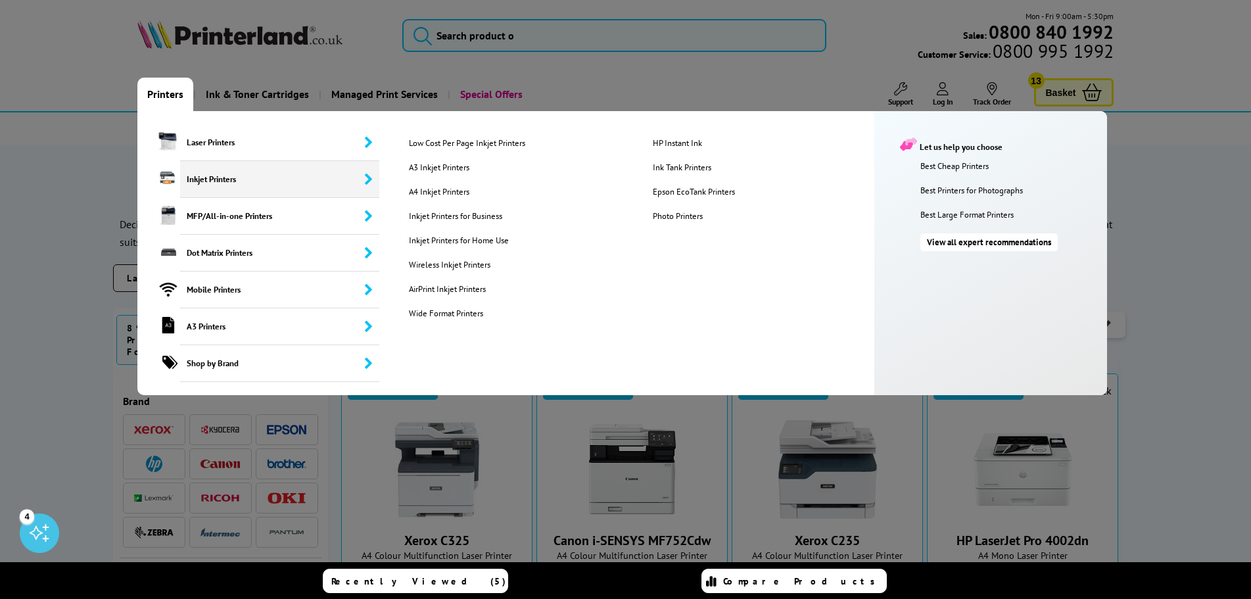
click at [220, 189] on span "Inkjet Printers" at bounding box center [280, 179] width 200 height 37
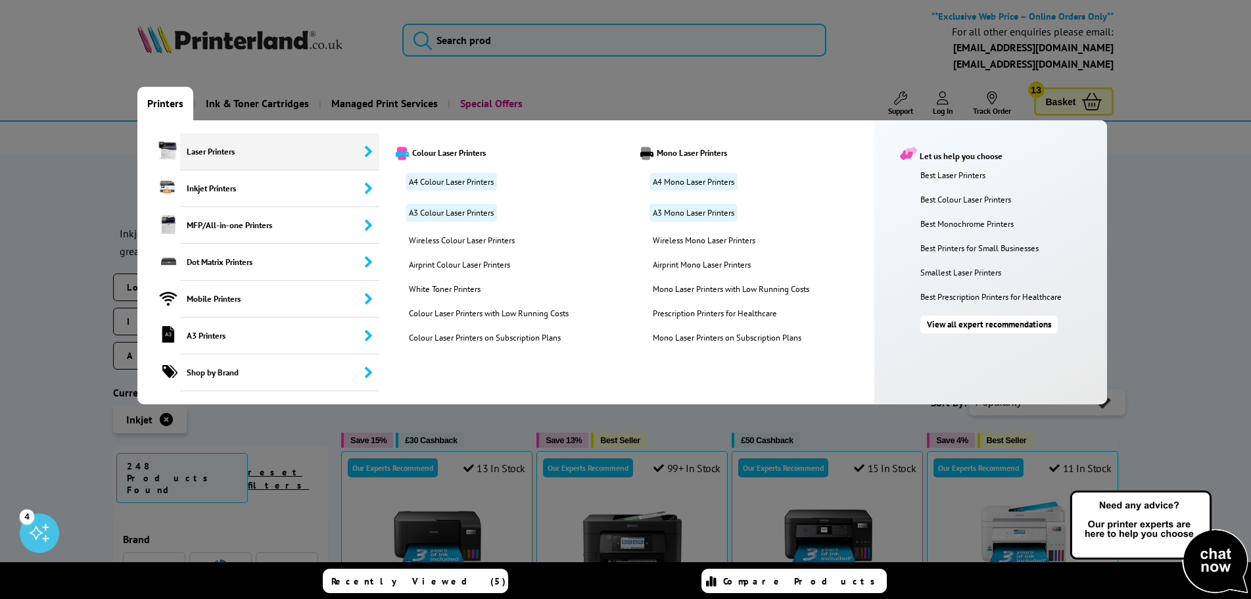
click at [180, 147] on span "Laser Printers" at bounding box center [280, 151] width 200 height 37
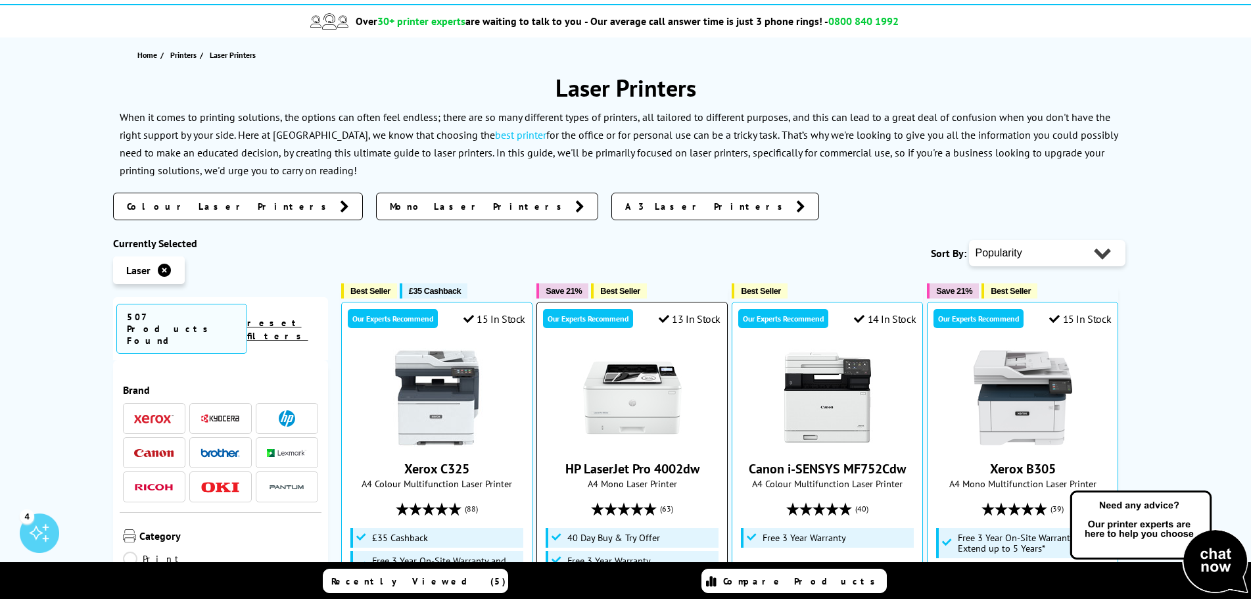
scroll to position [263, 0]
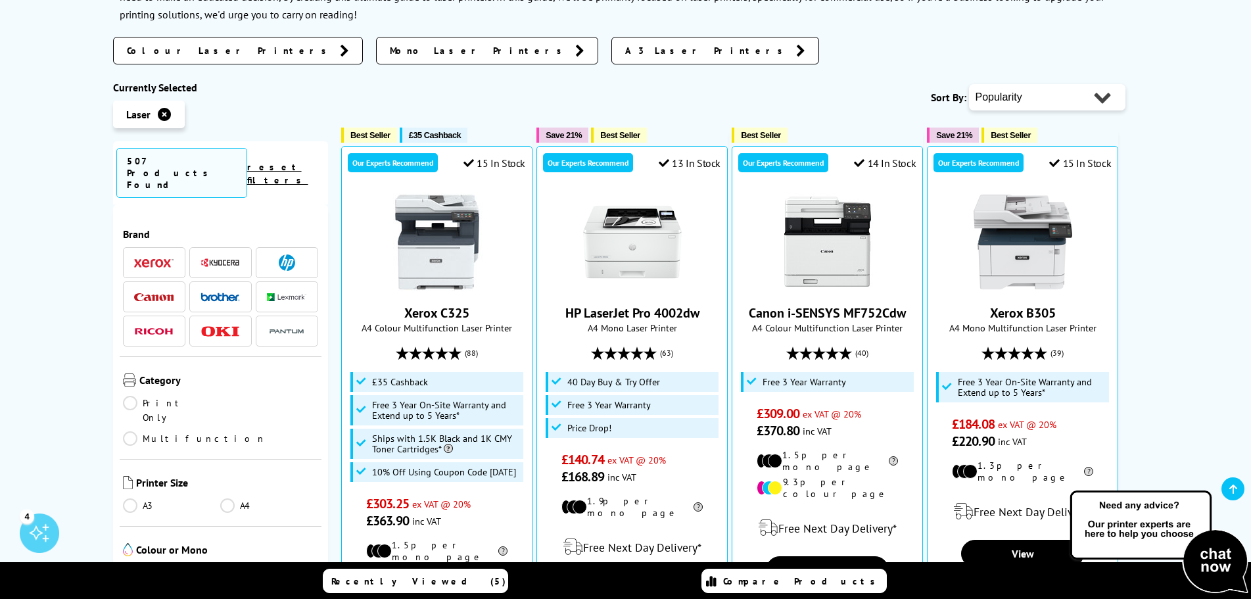
click at [1013, 82] on div "Popularity Rating Price - Low to High Price - High to Low Running Costs - Low t…" at bounding box center [1047, 97] width 157 height 33
click at [1009, 102] on select "Popularity Rating Price - Low to High Price - High to Low Running Costs - Low t…" at bounding box center [1047, 97] width 157 height 26
select select "Price Ascending"
click at [969, 84] on select "Popularity Rating Price - Low to High Price - High to Low Running Costs - Low t…" at bounding box center [1047, 97] width 157 height 26
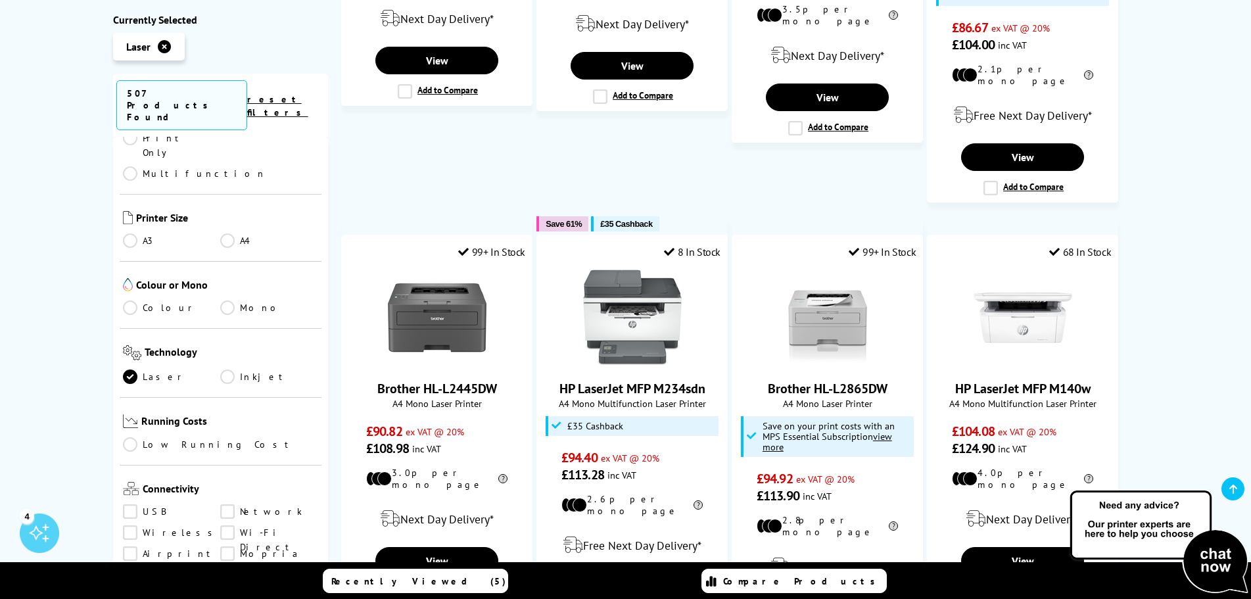
scroll to position [132, 0]
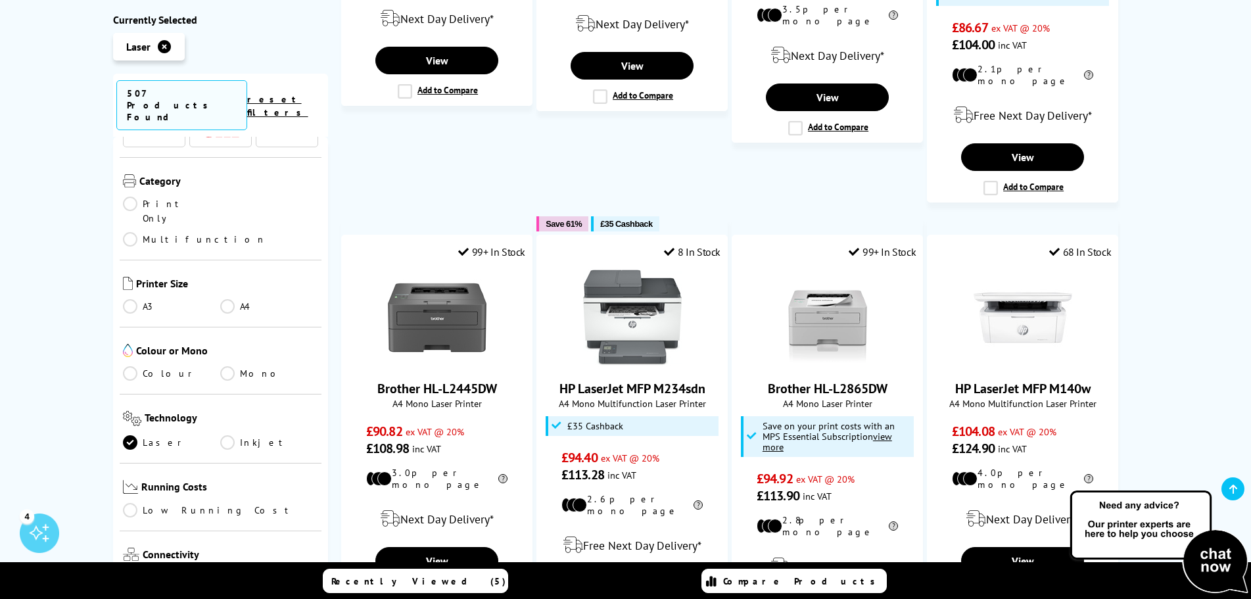
click at [261, 232] on link "Multifunction" at bounding box center [194, 239] width 143 height 14
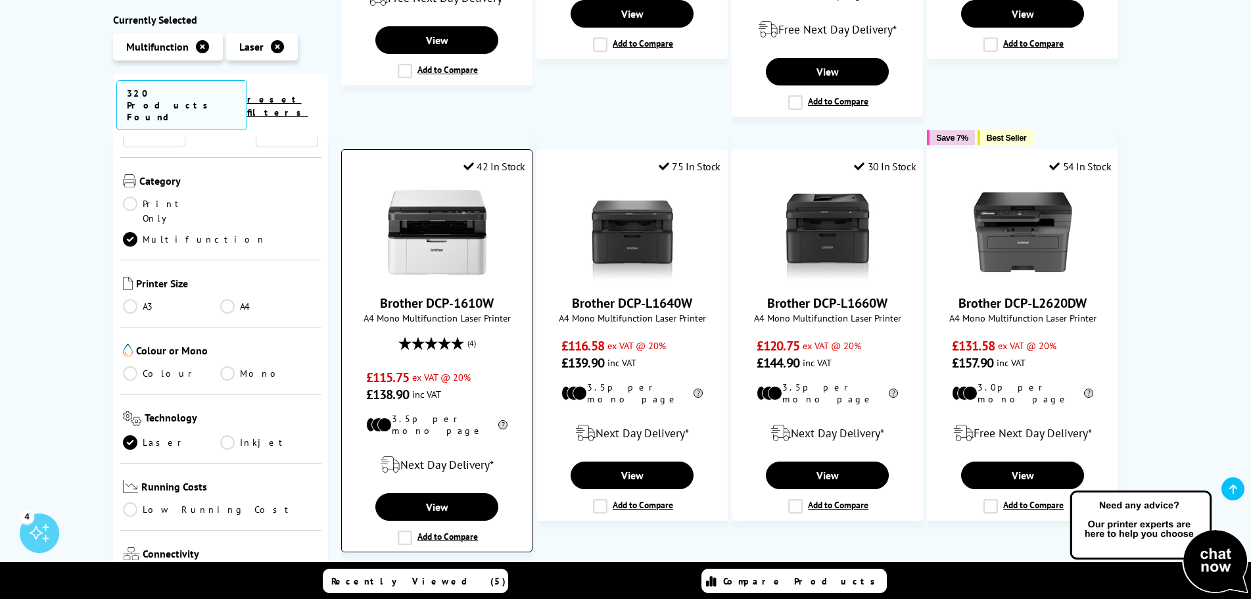
scroll to position [658, 0]
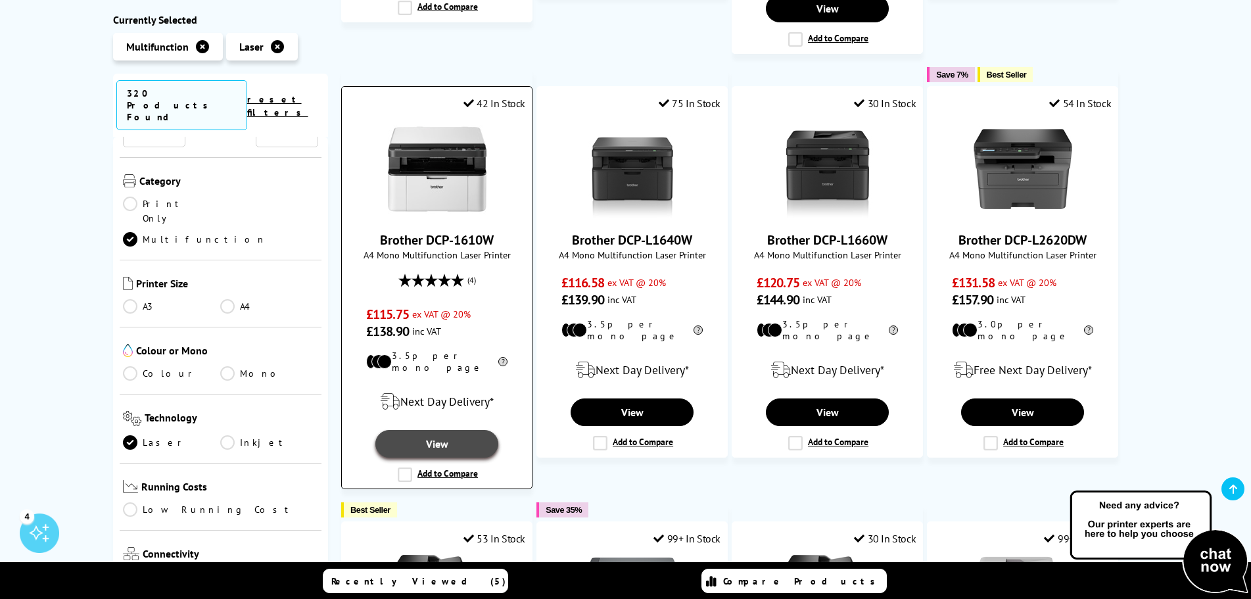
click at [439, 430] on link "View" at bounding box center [436, 444] width 122 height 28
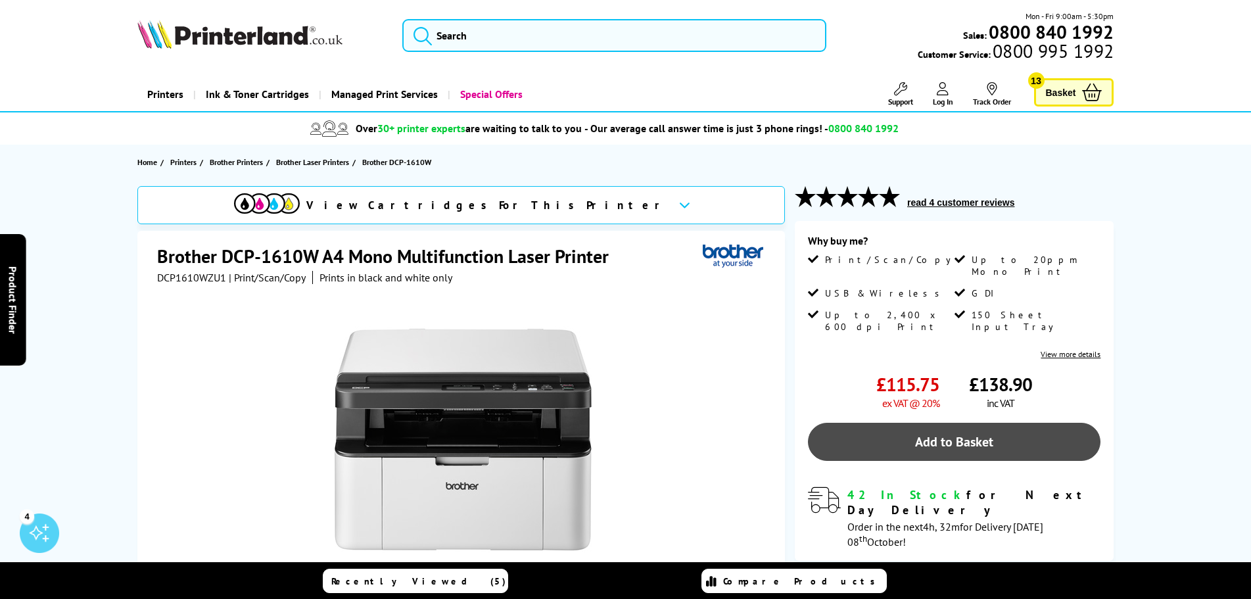
click at [896, 423] on link "Add to Basket" at bounding box center [954, 442] width 293 height 38
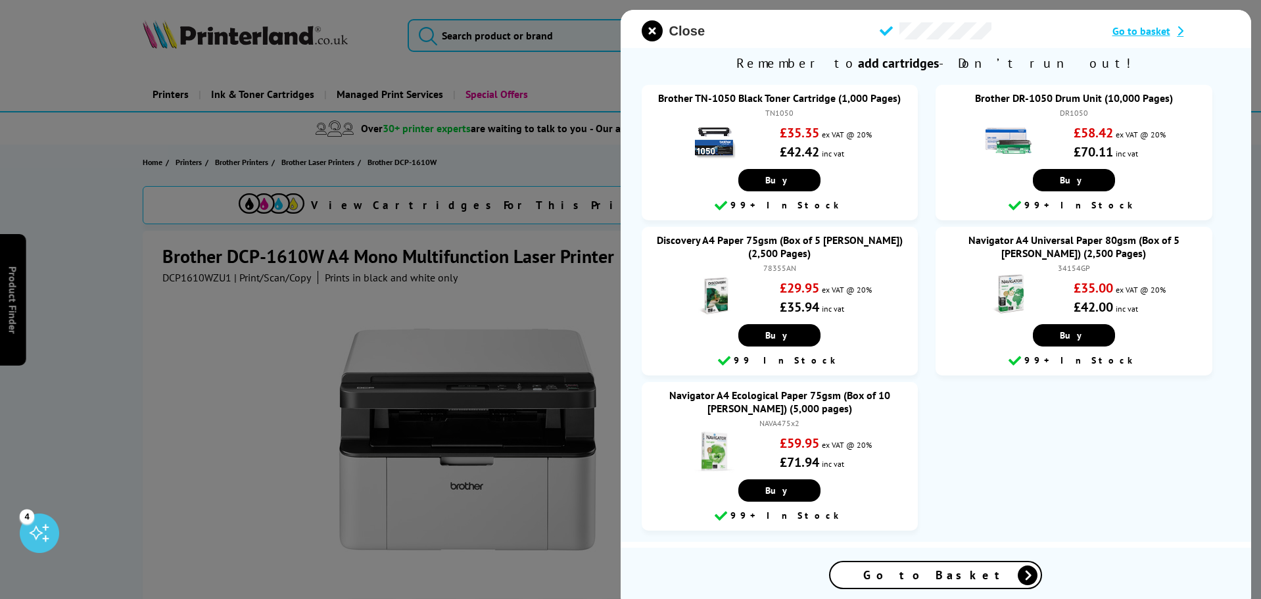
click at [671, 24] on span "Close" at bounding box center [687, 31] width 36 height 15
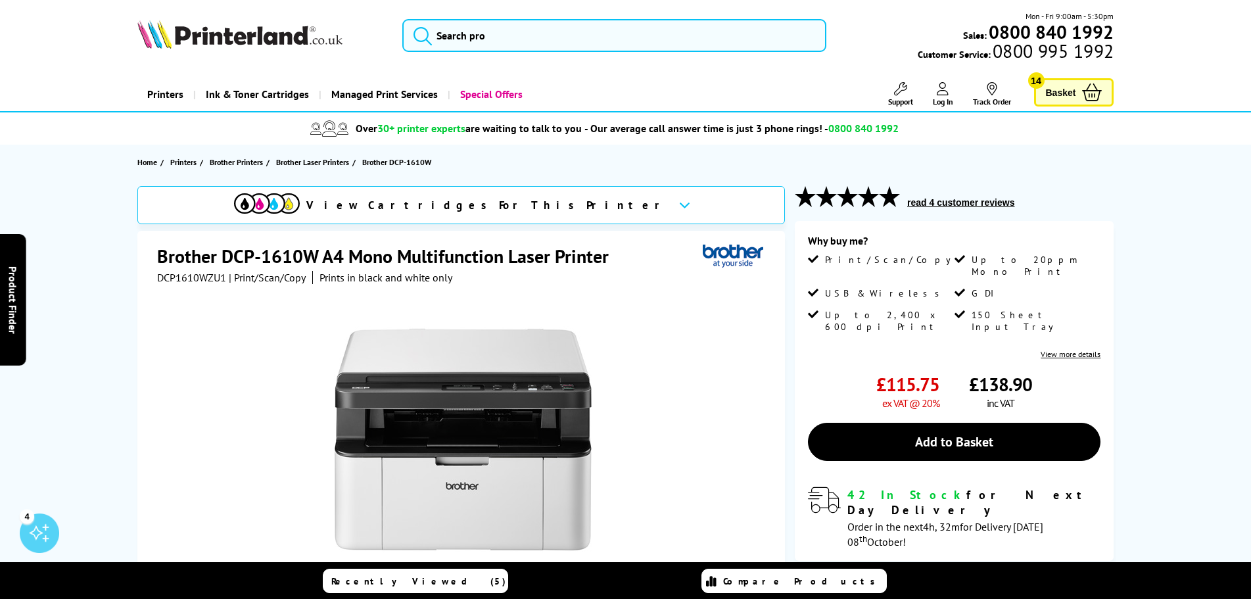
click at [1071, 81] on link "Basket 14" at bounding box center [1074, 92] width 80 height 28
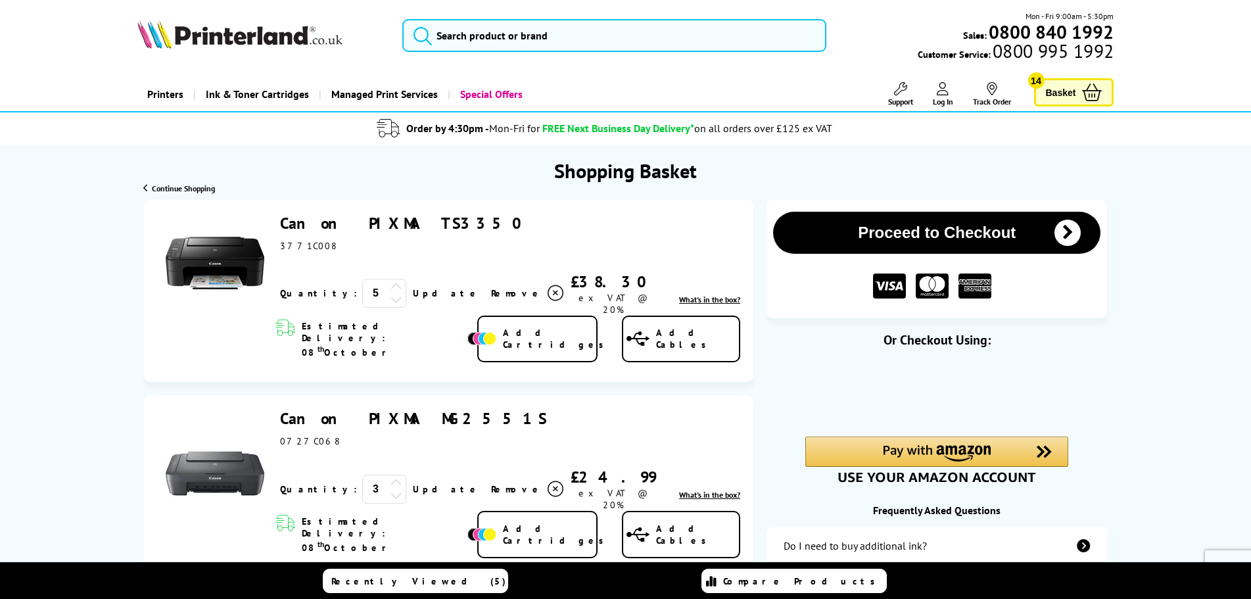
click at [865, 224] on button "Proceed to Checkout" at bounding box center [936, 233] width 327 height 42
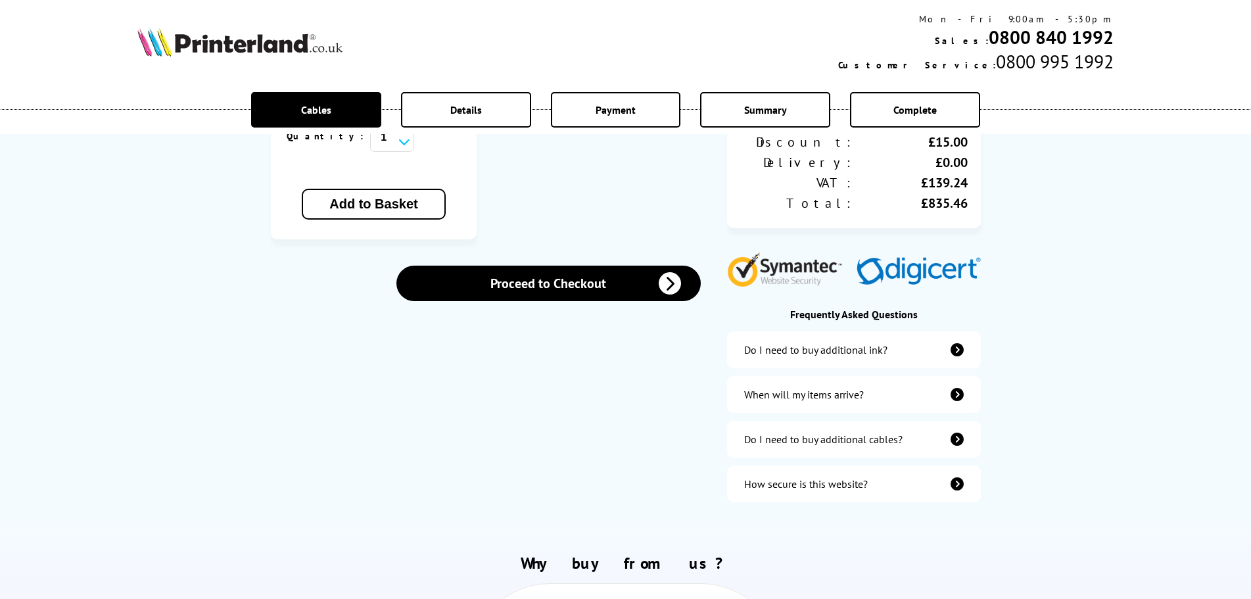
scroll to position [526, 0]
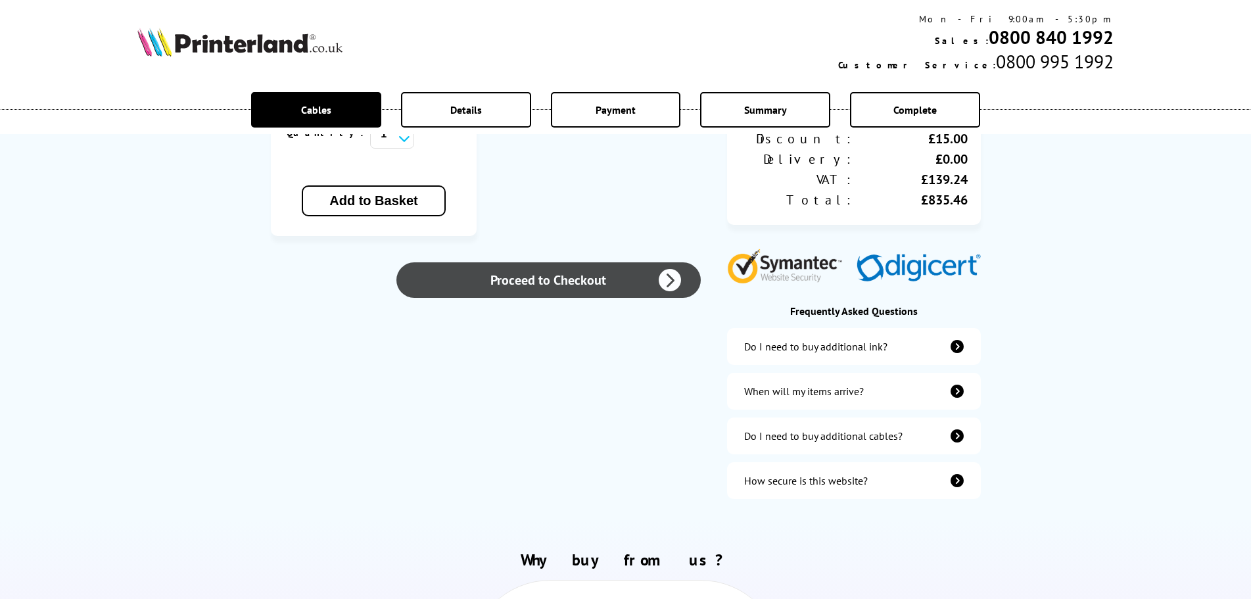
click at [577, 262] on link "Proceed to Checkout" at bounding box center [549, 280] width 304 height 36
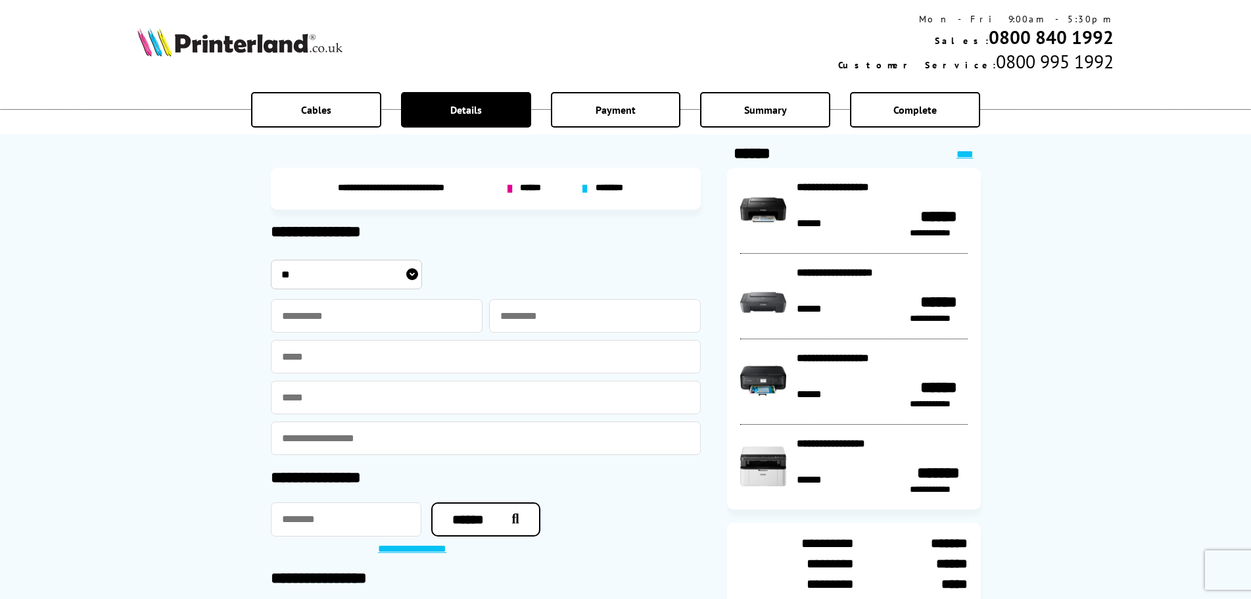
click at [512, 189] on icon at bounding box center [510, 189] width 5 height 16
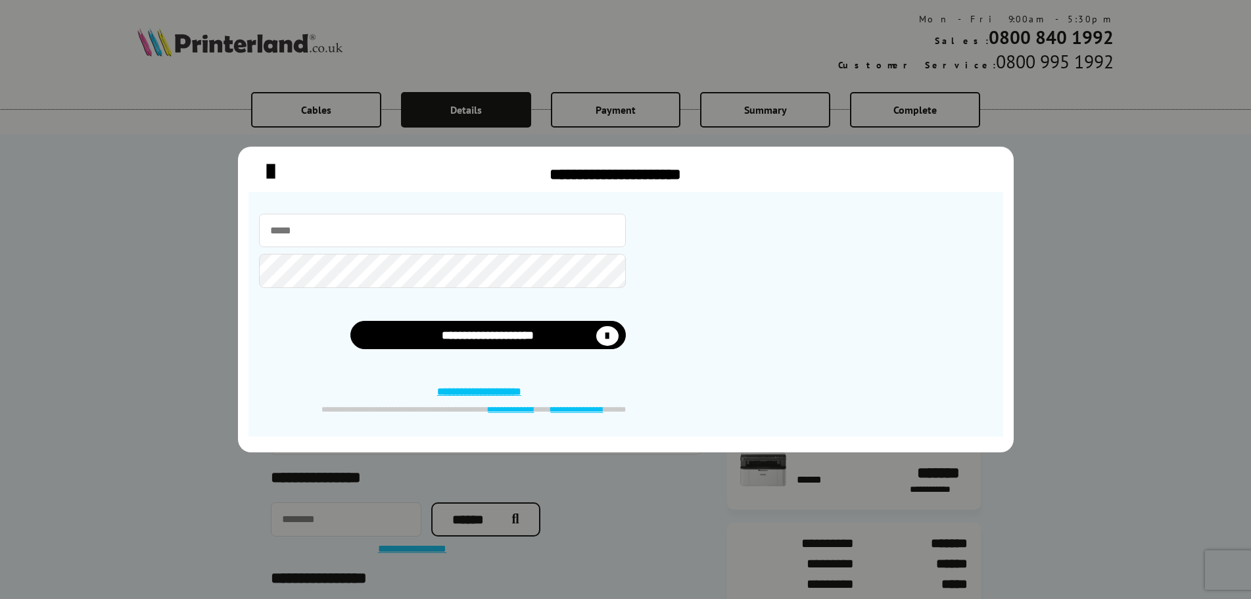
type input "**********"
click at [320, 221] on input "email" at bounding box center [442, 231] width 367 height 34
type input "**********"
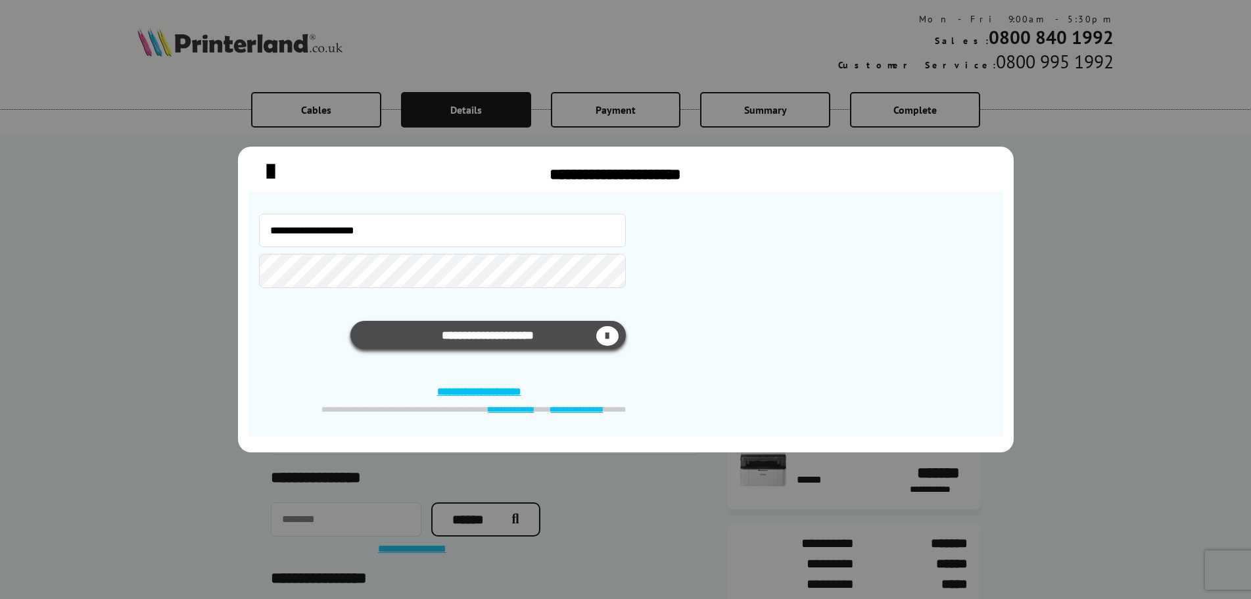
click at [489, 340] on button "**********" at bounding box center [488, 335] width 276 height 28
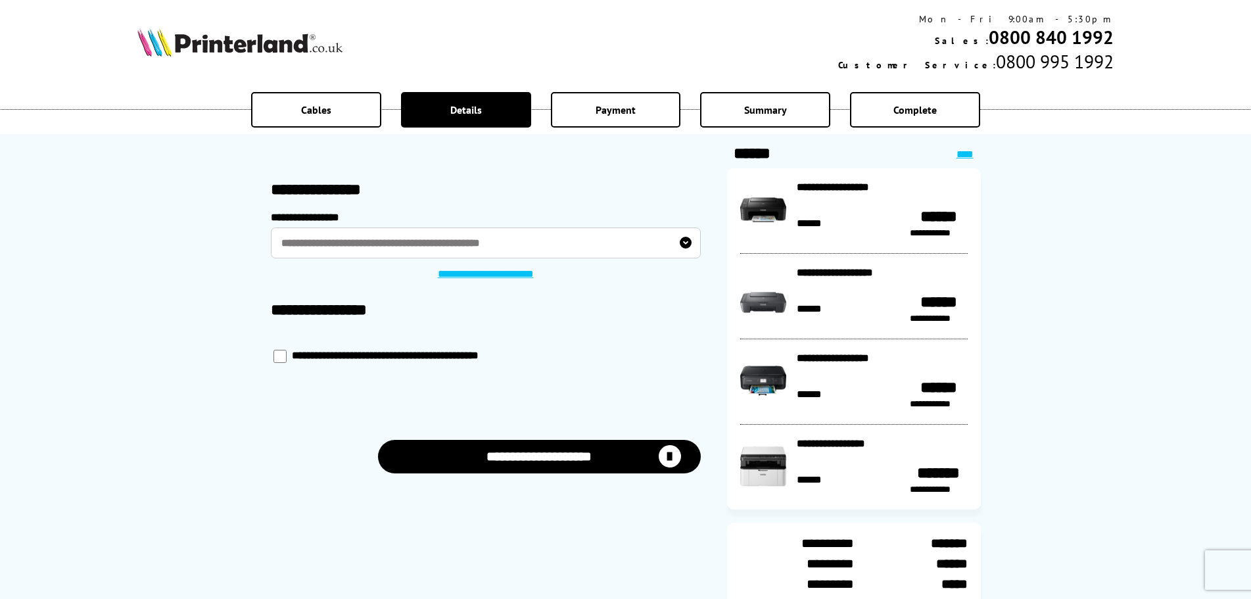
click at [571, 460] on button "**********" at bounding box center [539, 457] width 323 height 34
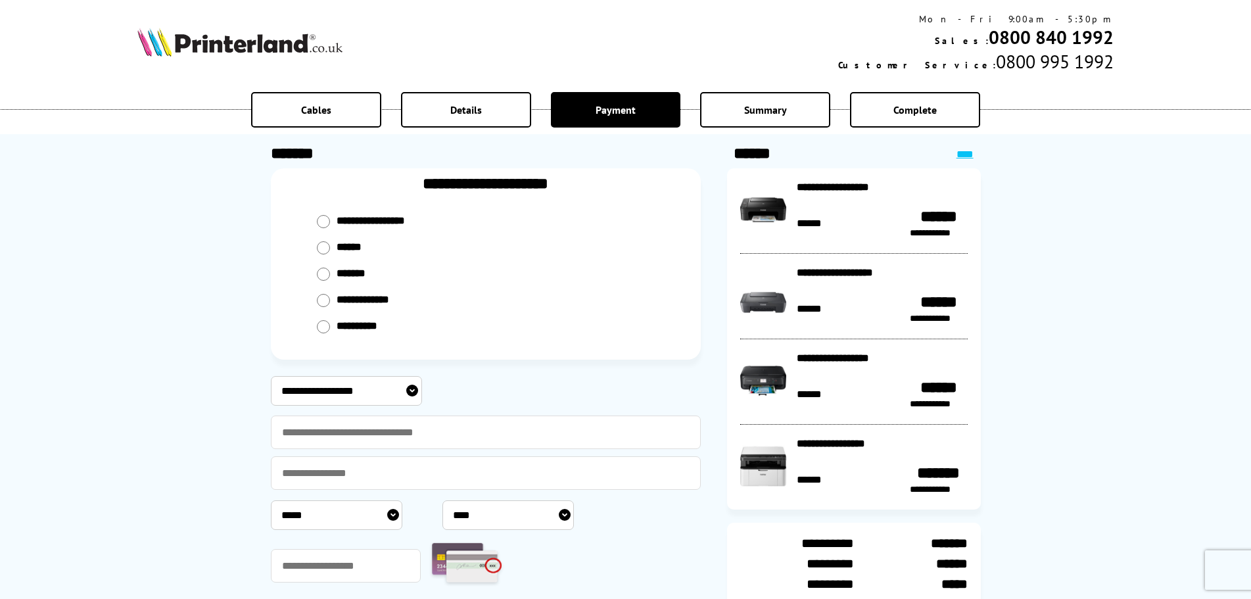
click at [376, 395] on select "**********" at bounding box center [346, 391] width 151 height 30
select select "****"
click at [271, 376] on select "**********" at bounding box center [346, 391] width 151 height 30
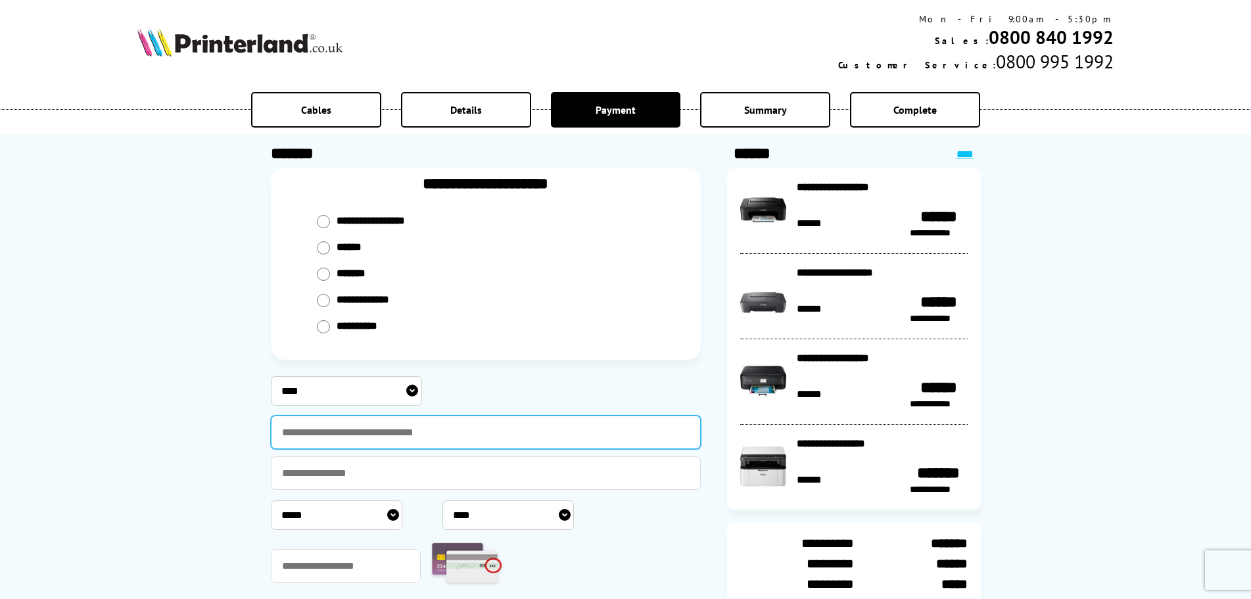
click at [375, 436] on input "text" at bounding box center [486, 433] width 430 height 34
type input "**********"
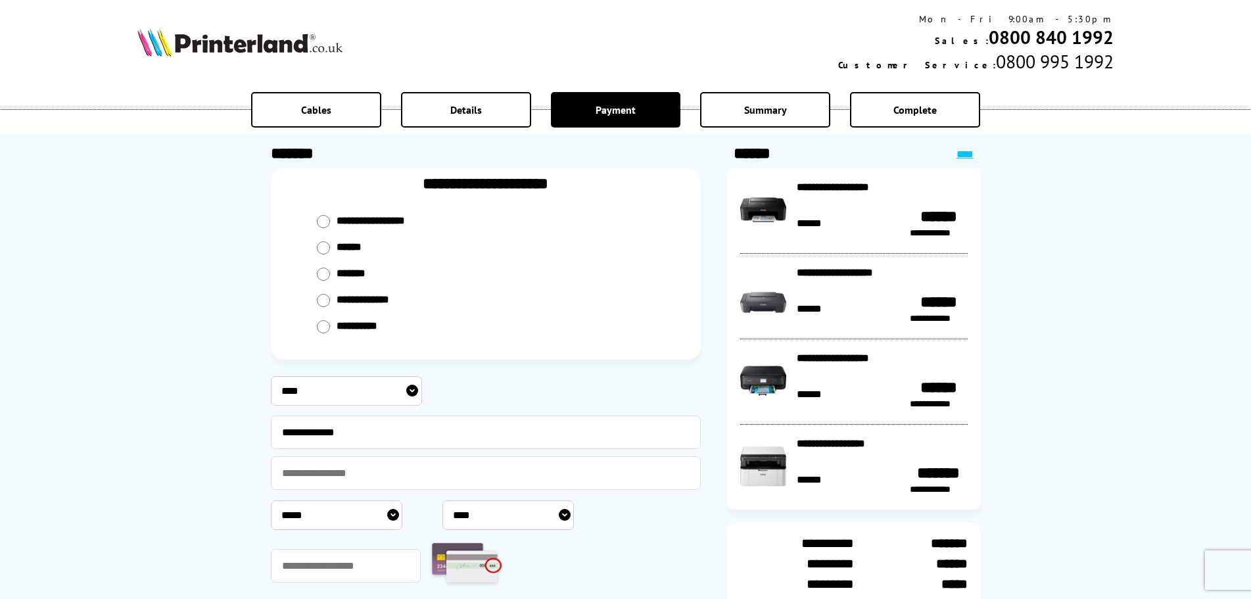
type input "**********"
select select "*"
select select "****"
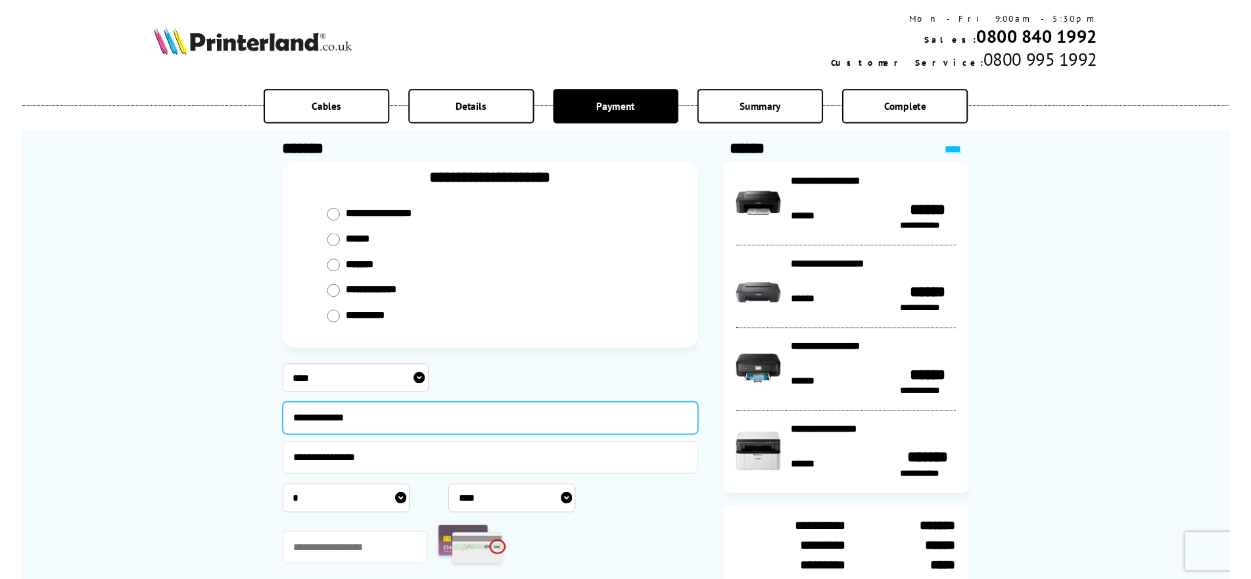
scroll to position [132, 0]
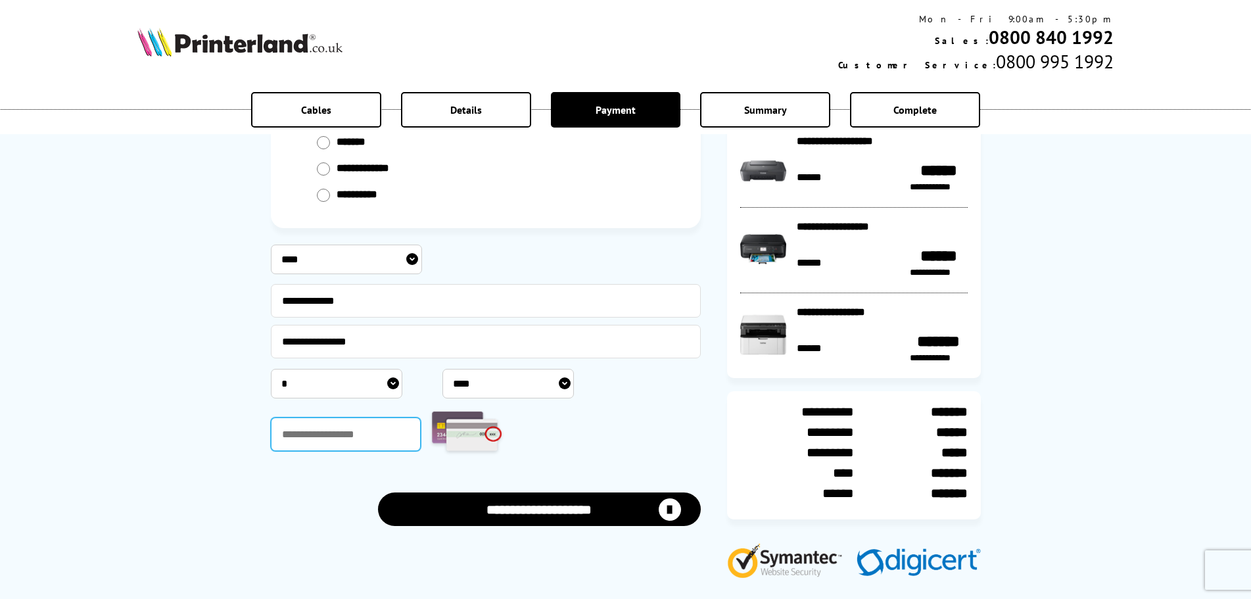
click at [327, 446] on input "text" at bounding box center [346, 435] width 151 height 34
type input "***"
click at [464, 505] on button "**********" at bounding box center [539, 510] width 323 height 34
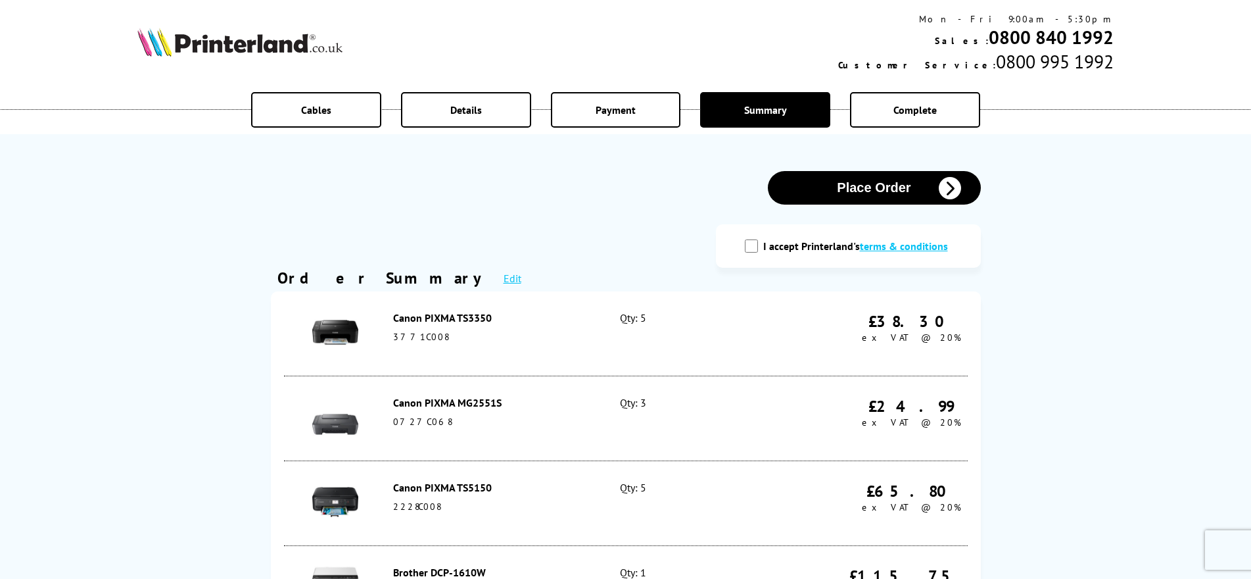
click at [756, 252] on input "I accept Printerland's terms & conditions" at bounding box center [751, 245] width 13 height 13
checkbox input "true"
click at [812, 190] on button "Place Order" at bounding box center [874, 188] width 213 height 34
